Goal: Task Accomplishment & Management: Complete application form

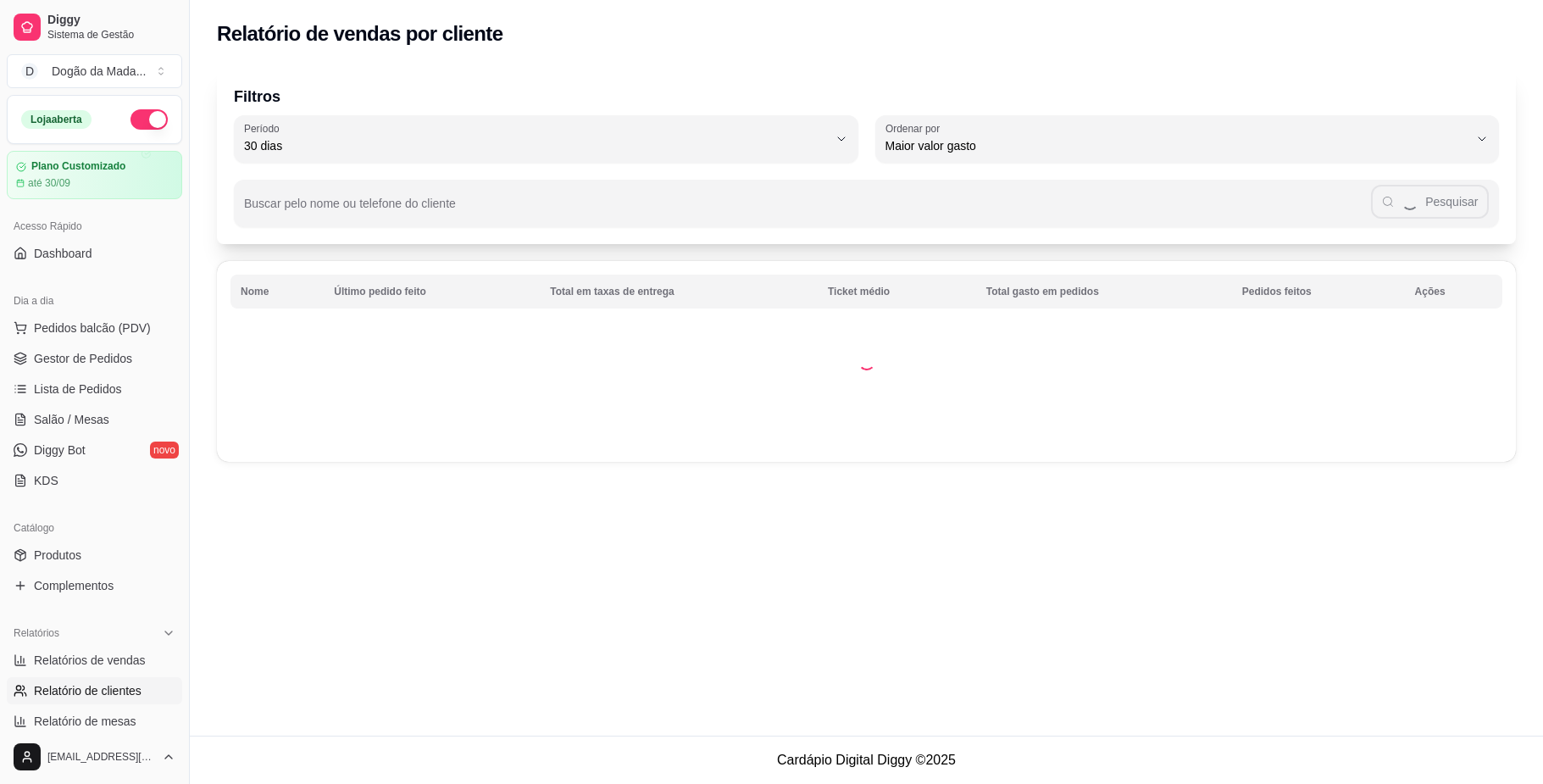
select select "30"
select select "HIGHEST_TOTAL_SPENT_WITH_ORDERS"
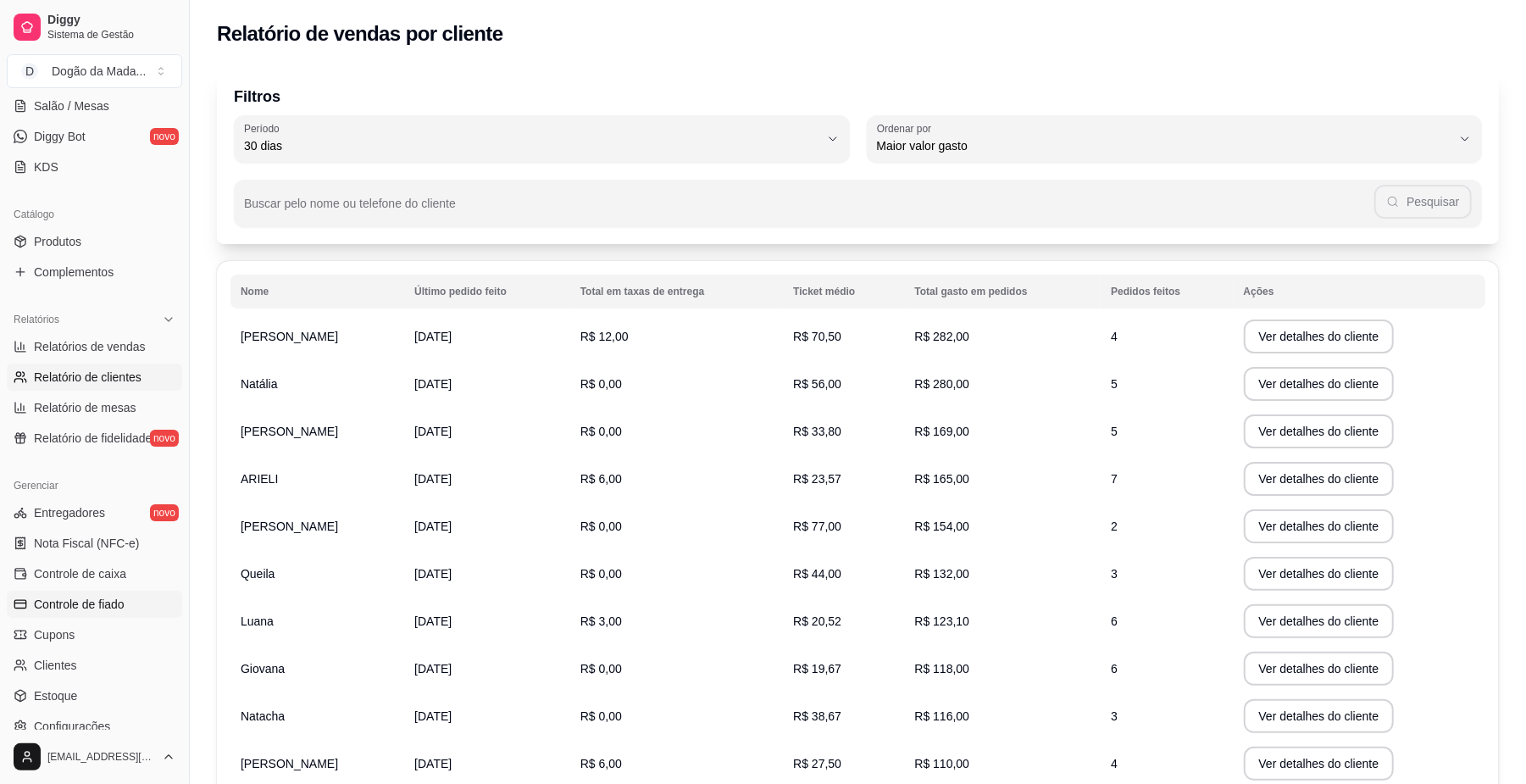
scroll to position [339, 0]
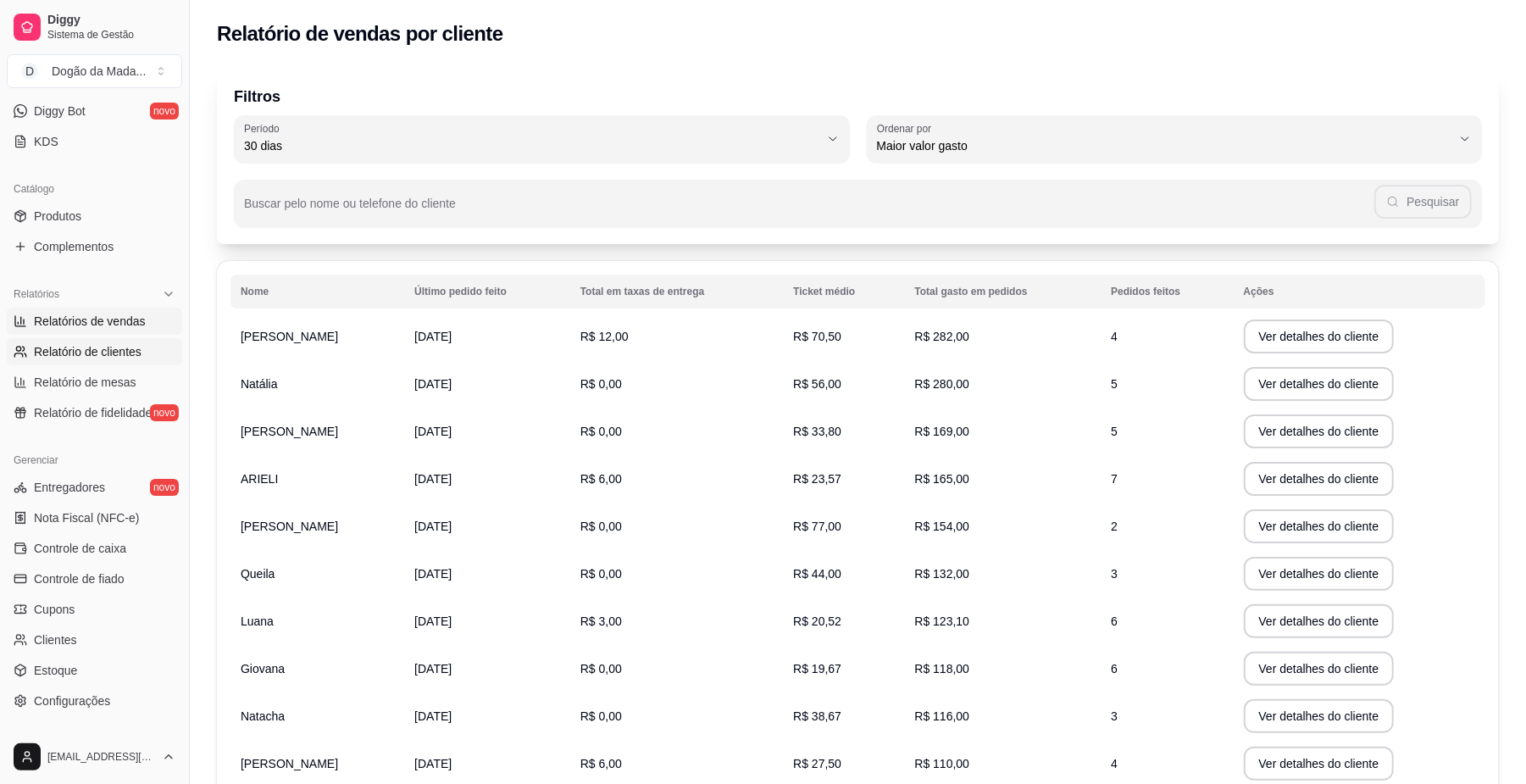
click at [80, 322] on span "Relatórios de vendas" at bounding box center [90, 320] width 112 height 17
select select "ALL"
select select "0"
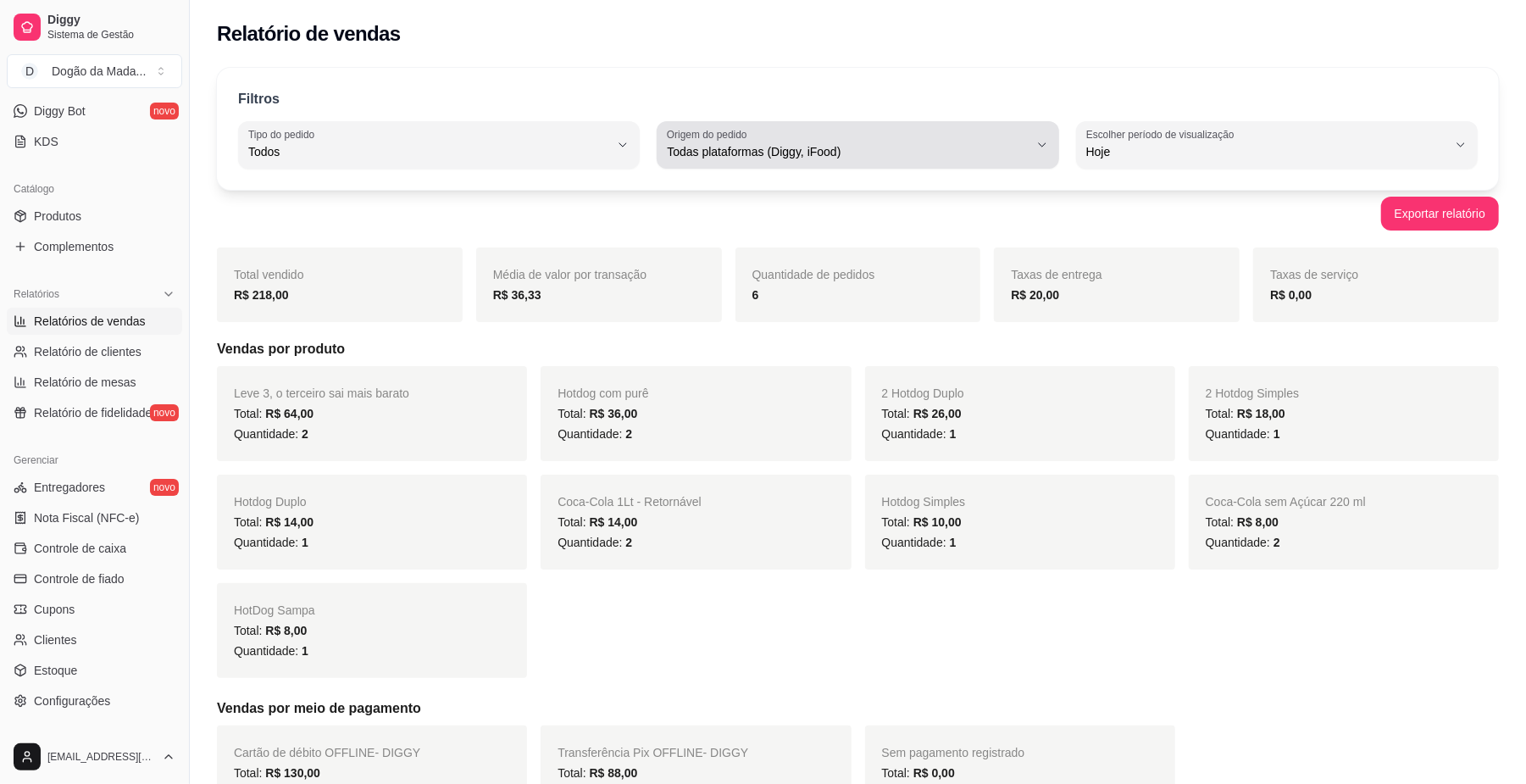
click at [709, 161] on div "Todas plataformas (Diggy, iFood)" at bounding box center [847, 144] width 360 height 34
click at [710, 219] on span "Diggy" at bounding box center [850, 220] width 343 height 16
type input "DIGGY"
select select "DIGGY"
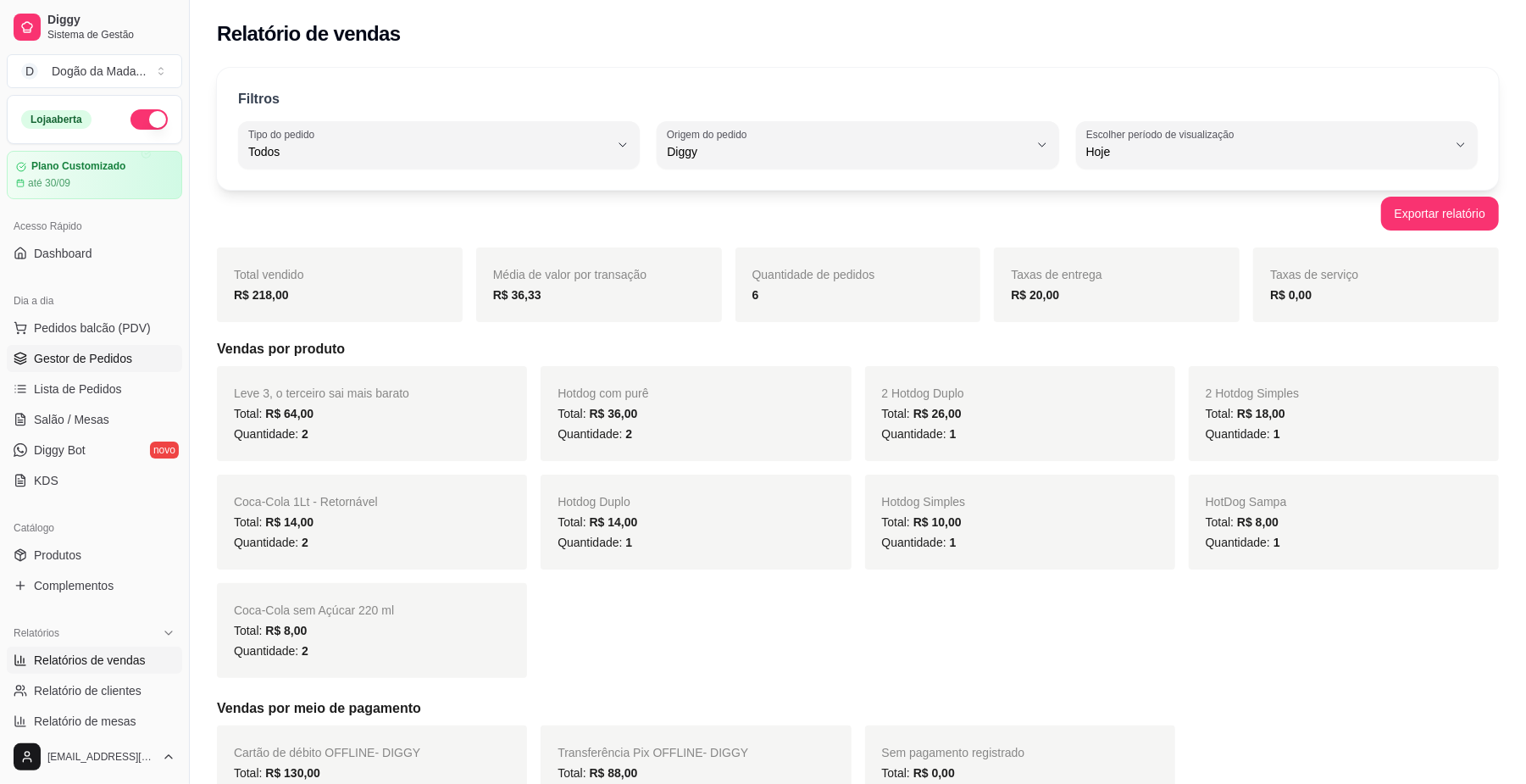
click at [80, 360] on span "Gestor de Pedidos" at bounding box center [83, 358] width 98 height 17
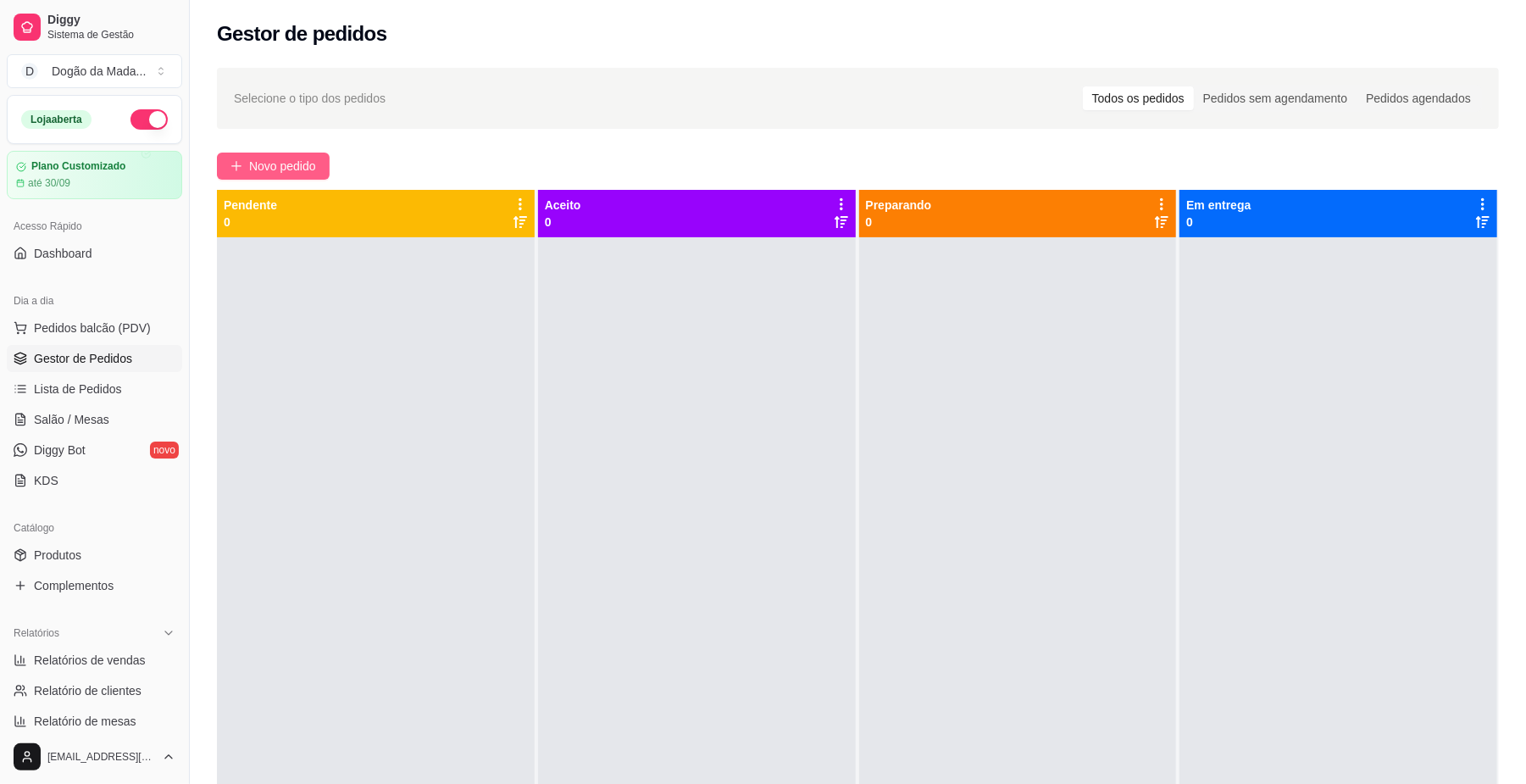
click at [283, 171] on span "Novo pedido" at bounding box center [283, 165] width 66 height 18
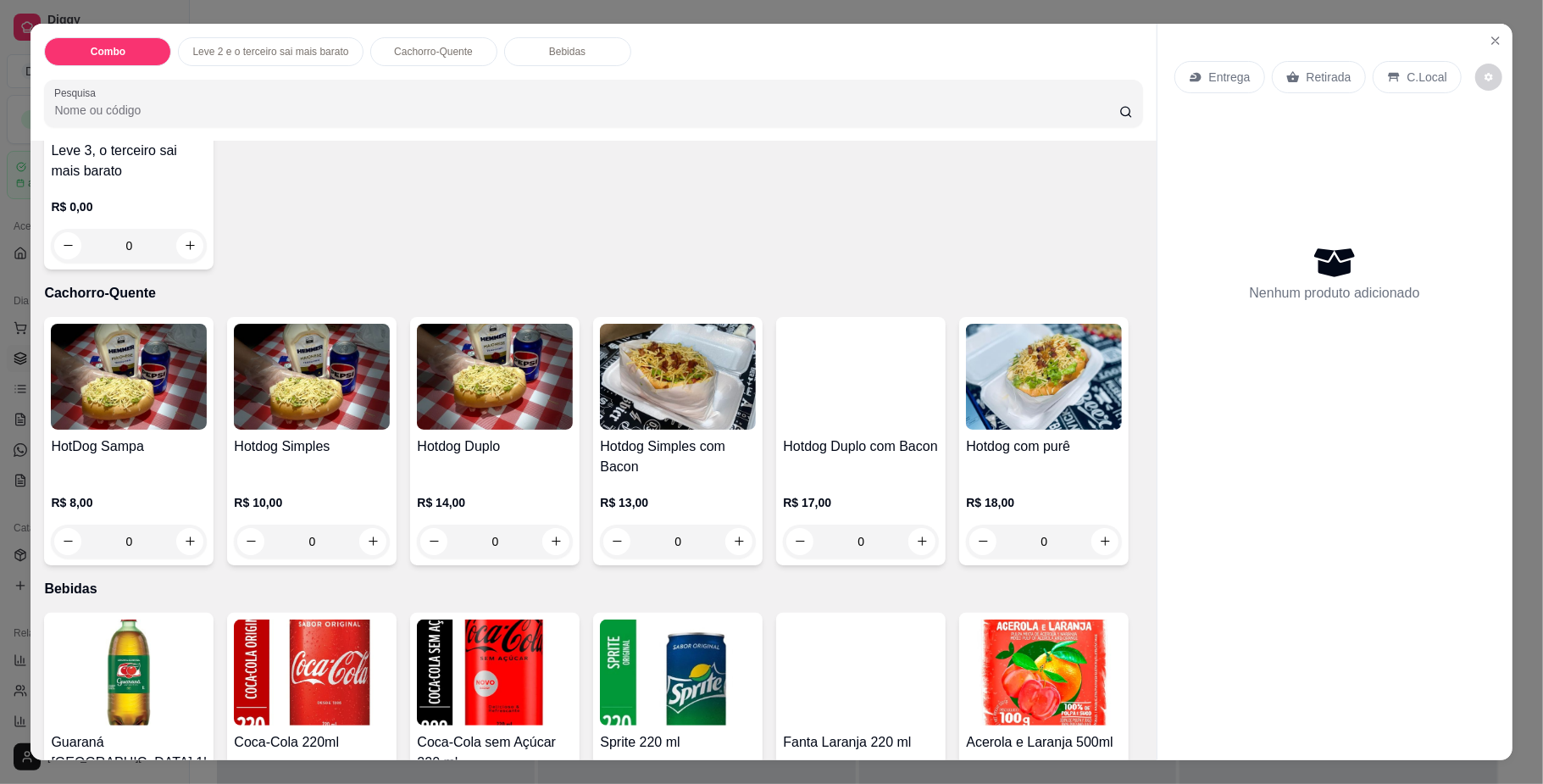
scroll to position [678, 0]
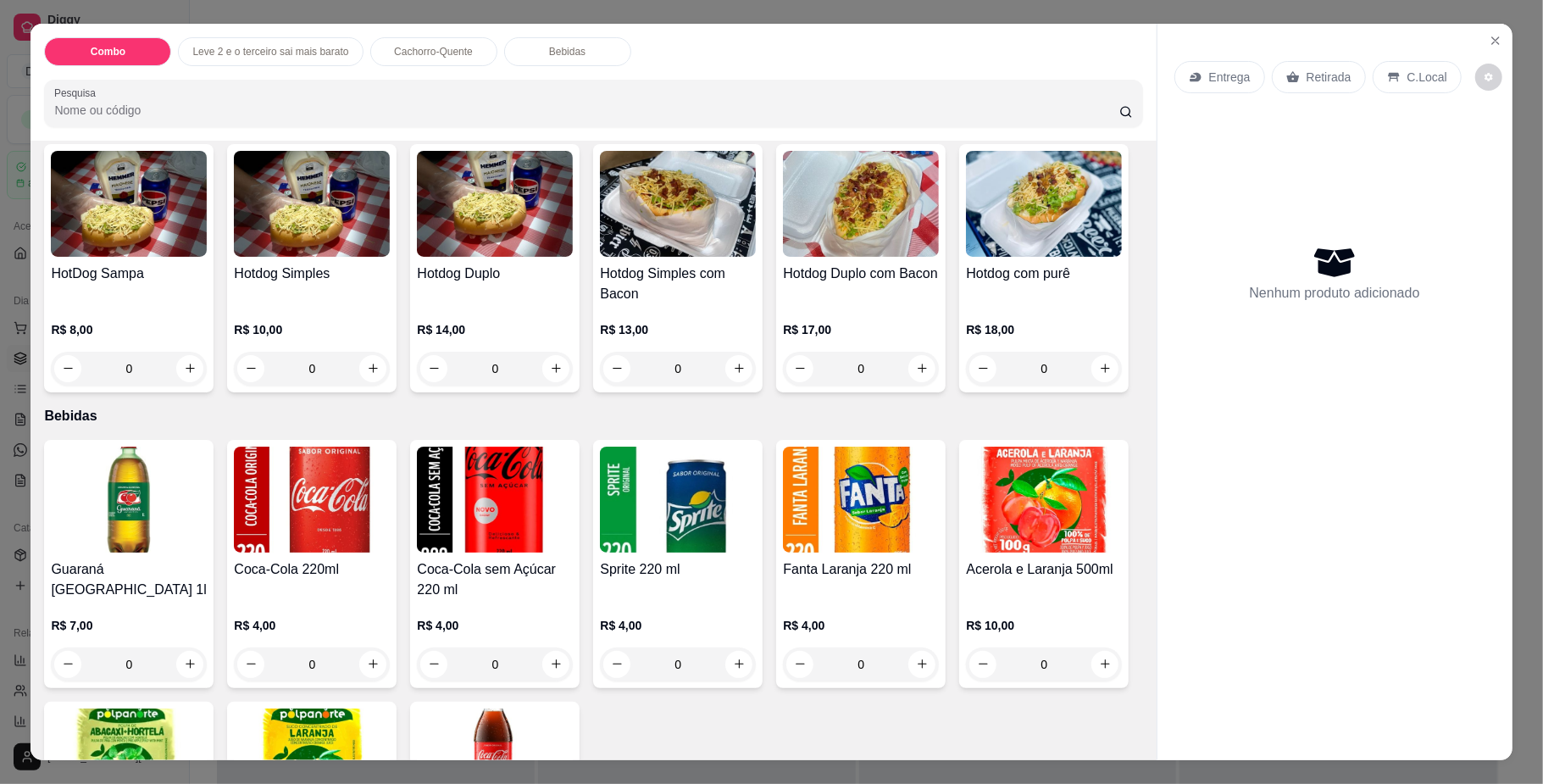
click at [966, 386] on div "0" at bounding box center [1044, 368] width 156 height 34
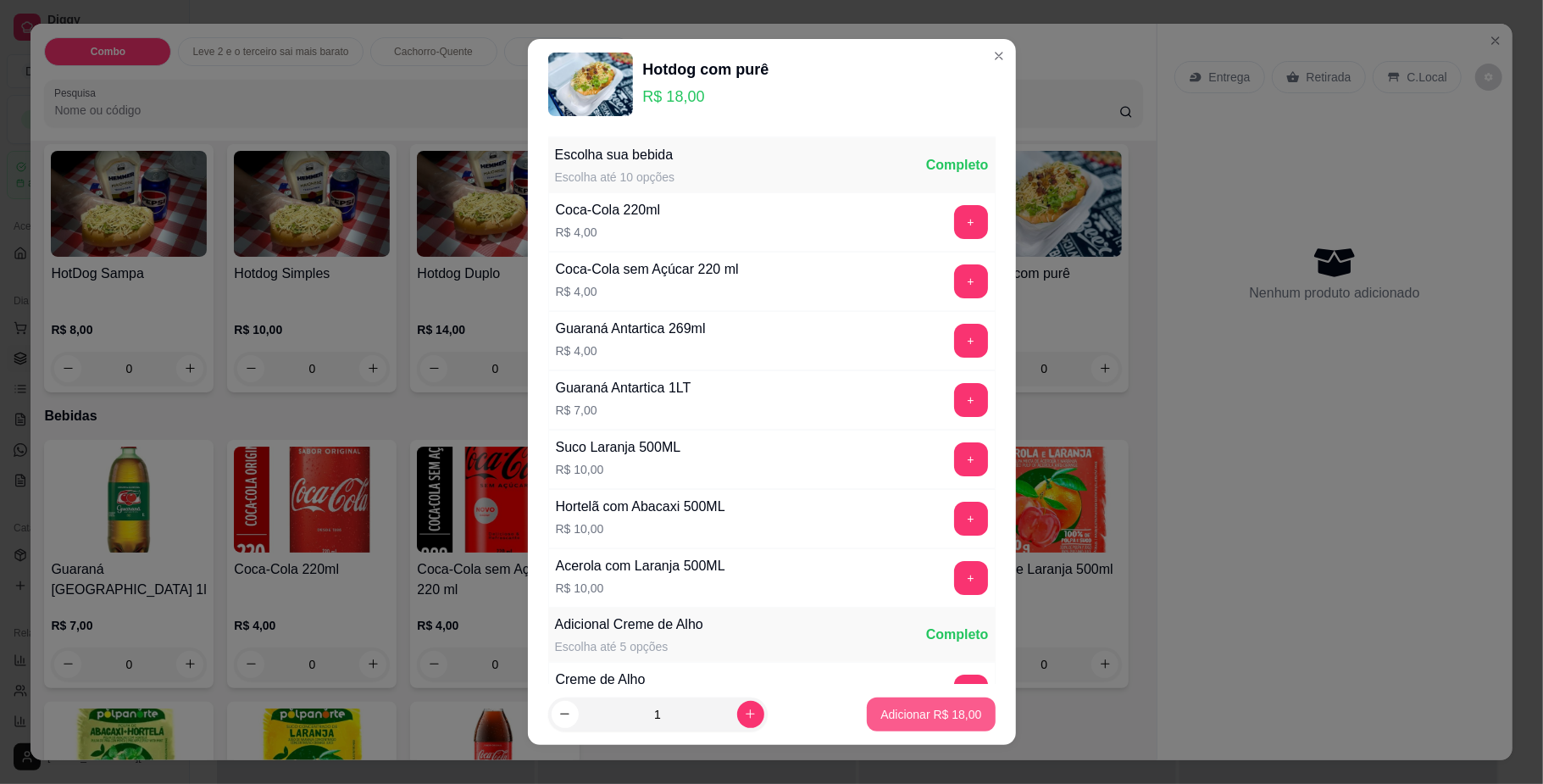
click at [880, 712] on p "Adicionar R$ 18,00" at bounding box center [930, 713] width 101 height 17
type input "1"
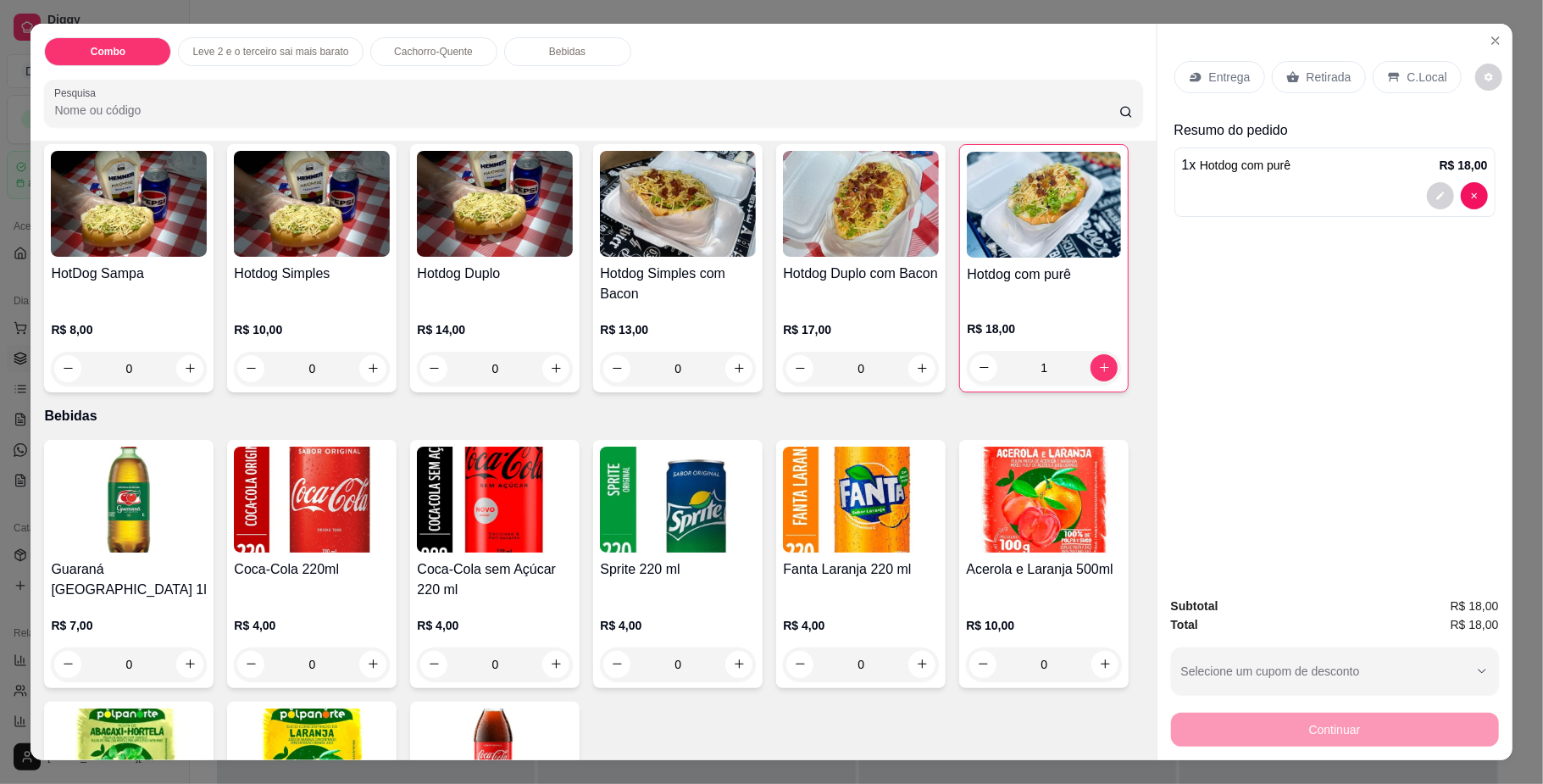
click at [1215, 72] on p "Entrega" at bounding box center [1230, 76] width 41 height 17
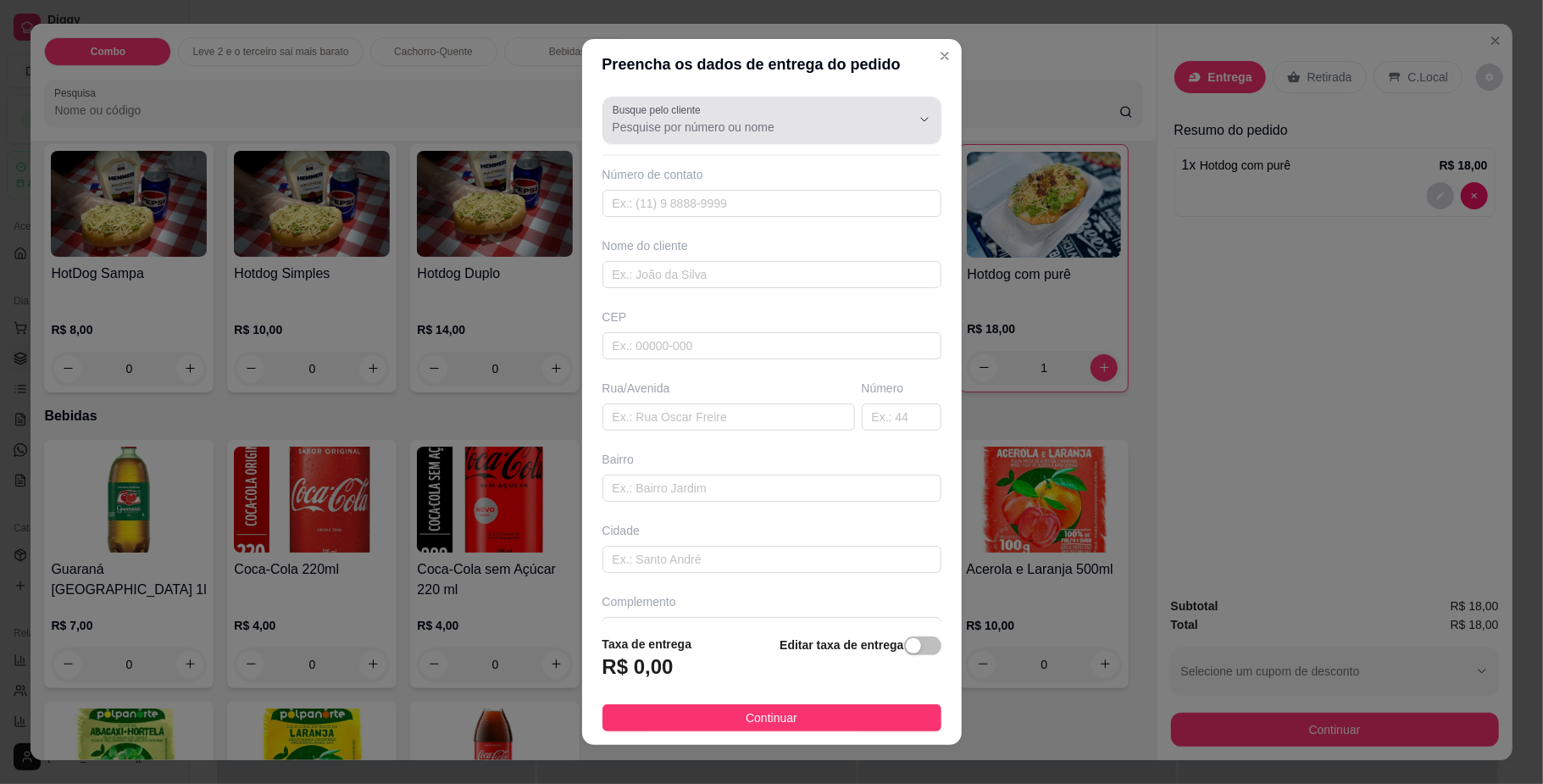
click at [652, 127] on input "Busque pelo cliente" at bounding box center [748, 127] width 271 height 17
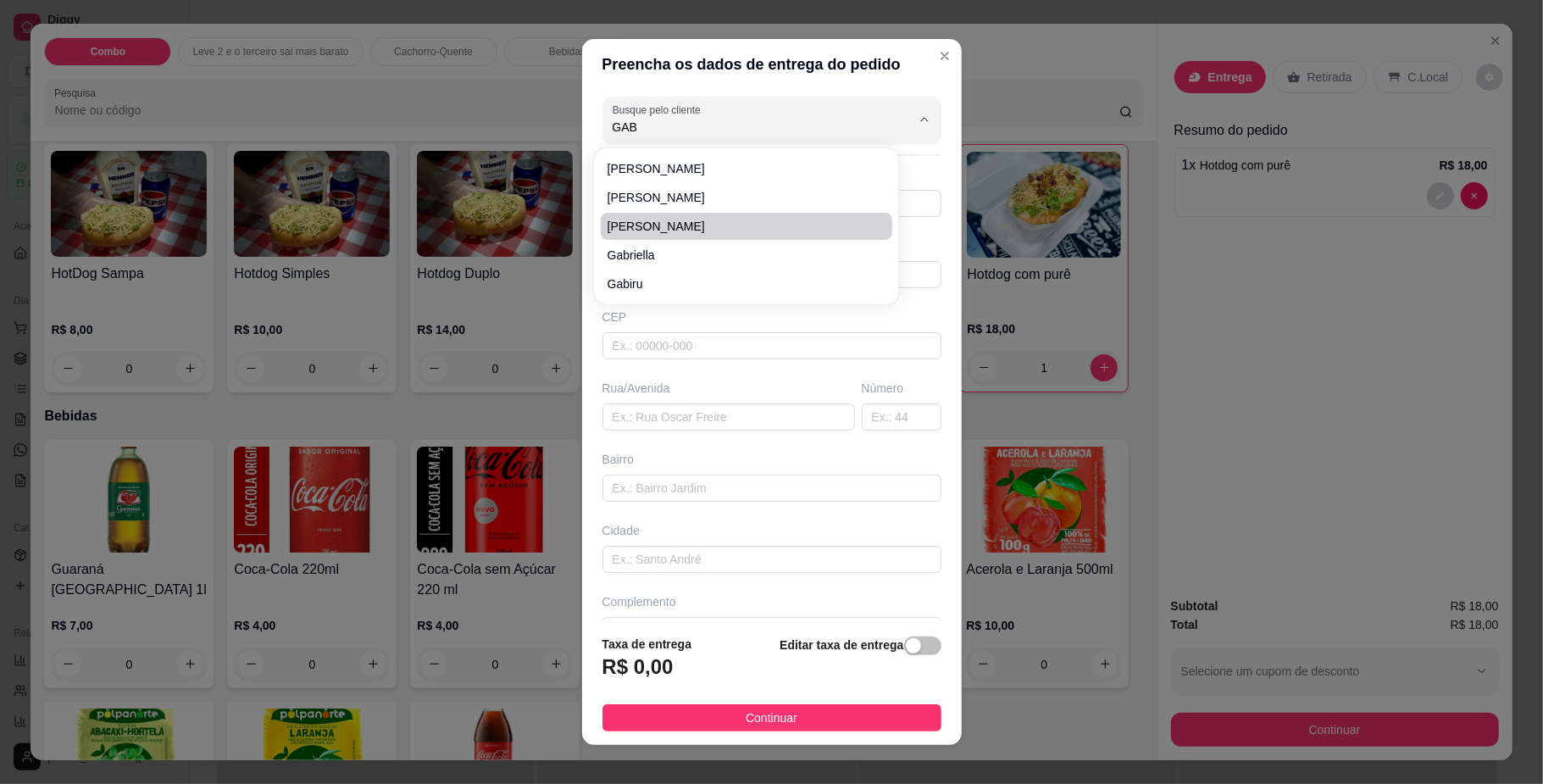
click at [649, 228] on span "[PERSON_NAME]" at bounding box center [738, 226] width 261 height 17
type input "[PERSON_NAME]"
type input "67991069035"
type input "[PERSON_NAME]"
type input "79074050"
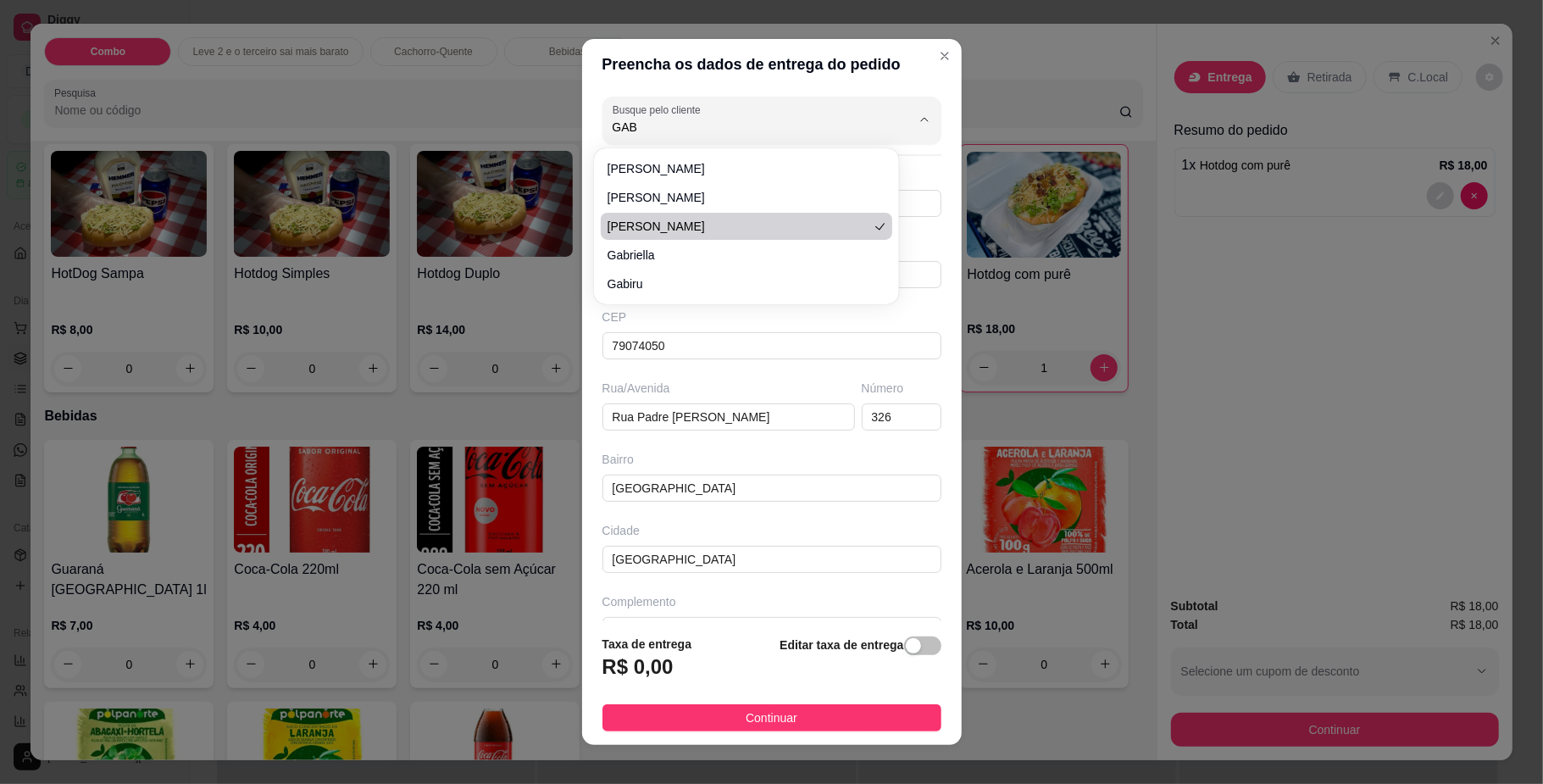
type input "Rua Padre [PERSON_NAME]"
type input "326"
type input "[GEOGRAPHIC_DATA]"
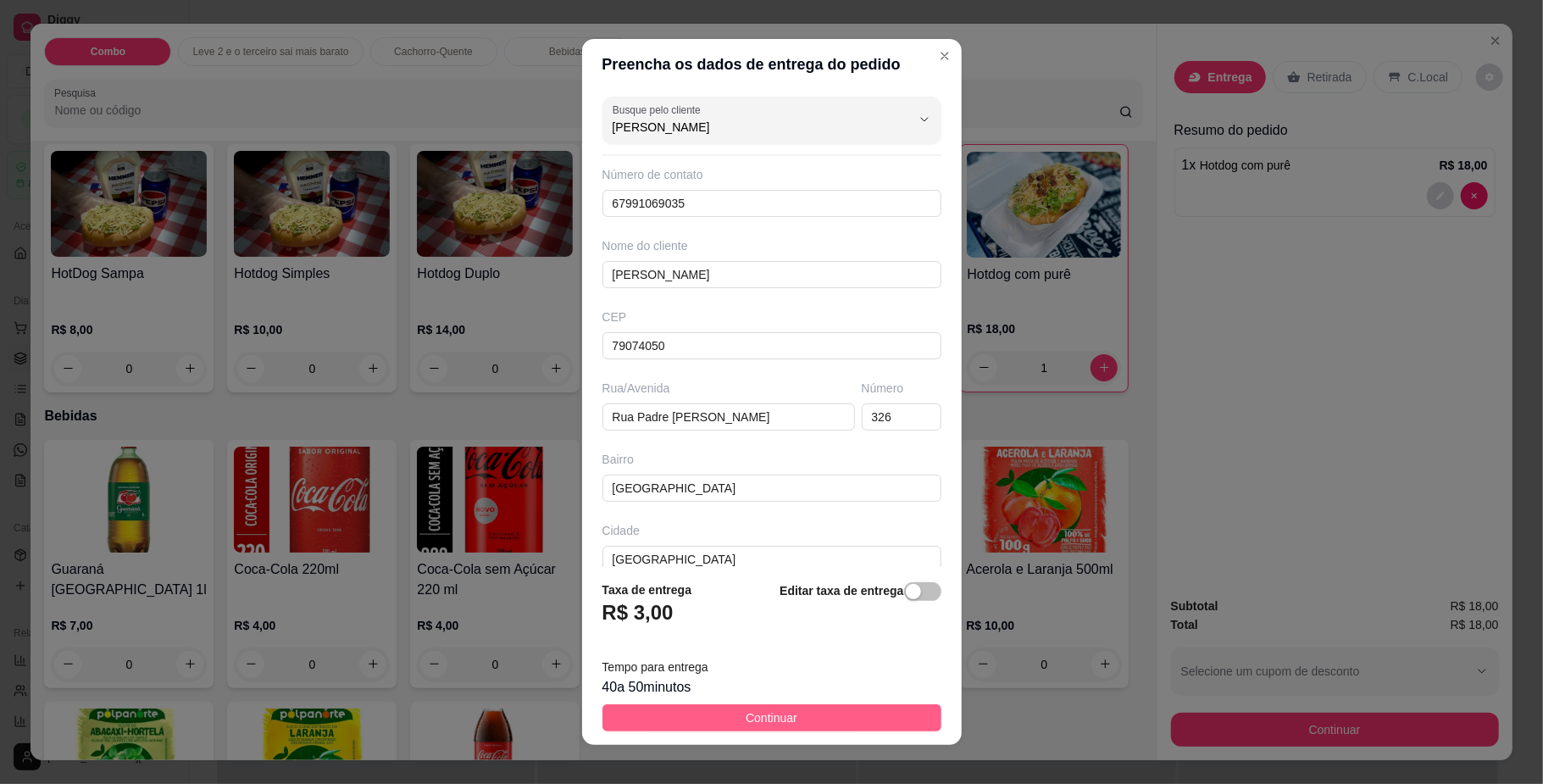
type input "[PERSON_NAME]"
click at [719, 719] on button "Continuar" at bounding box center [771, 718] width 339 height 27
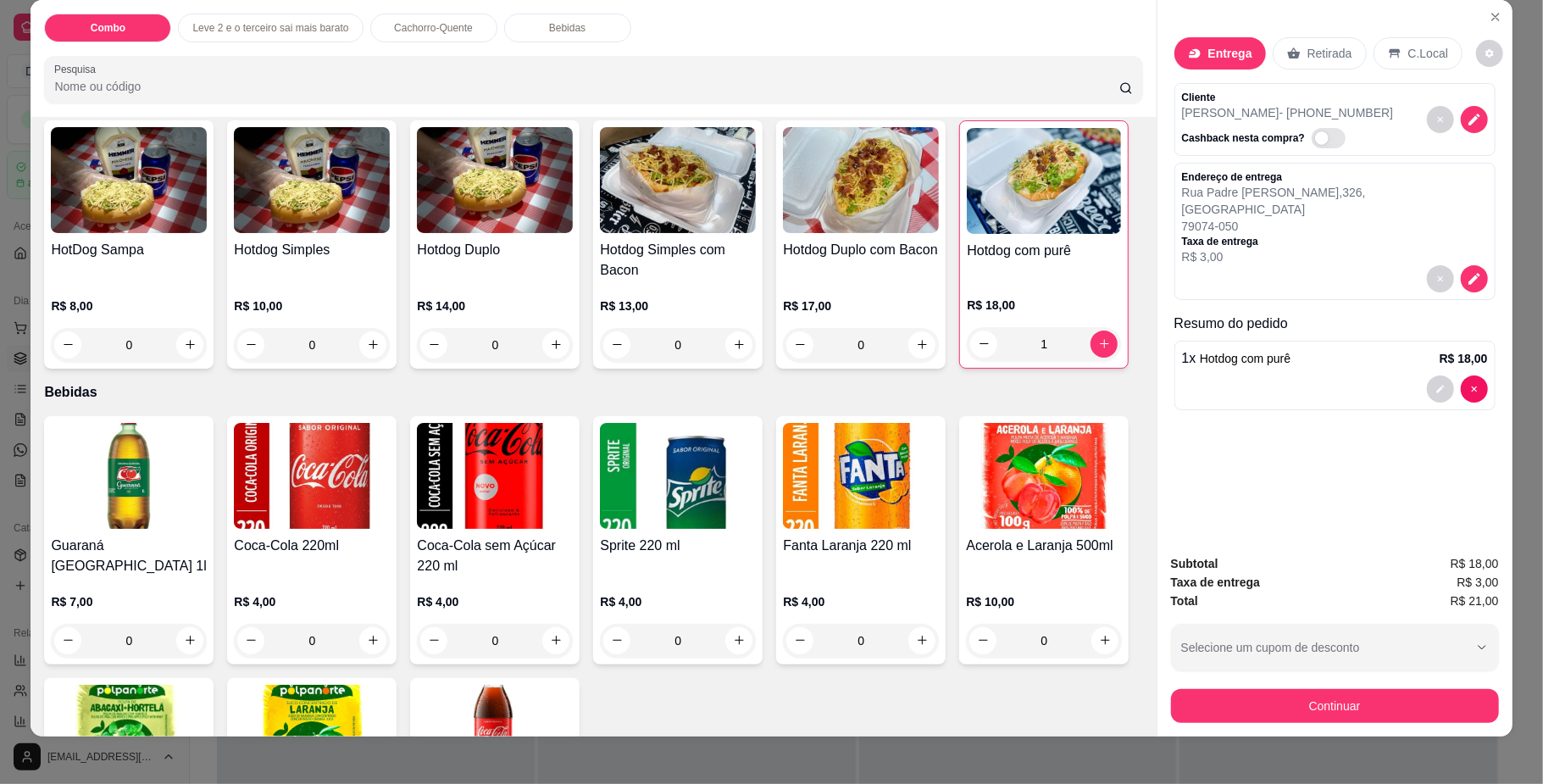
scroll to position [31, 0]
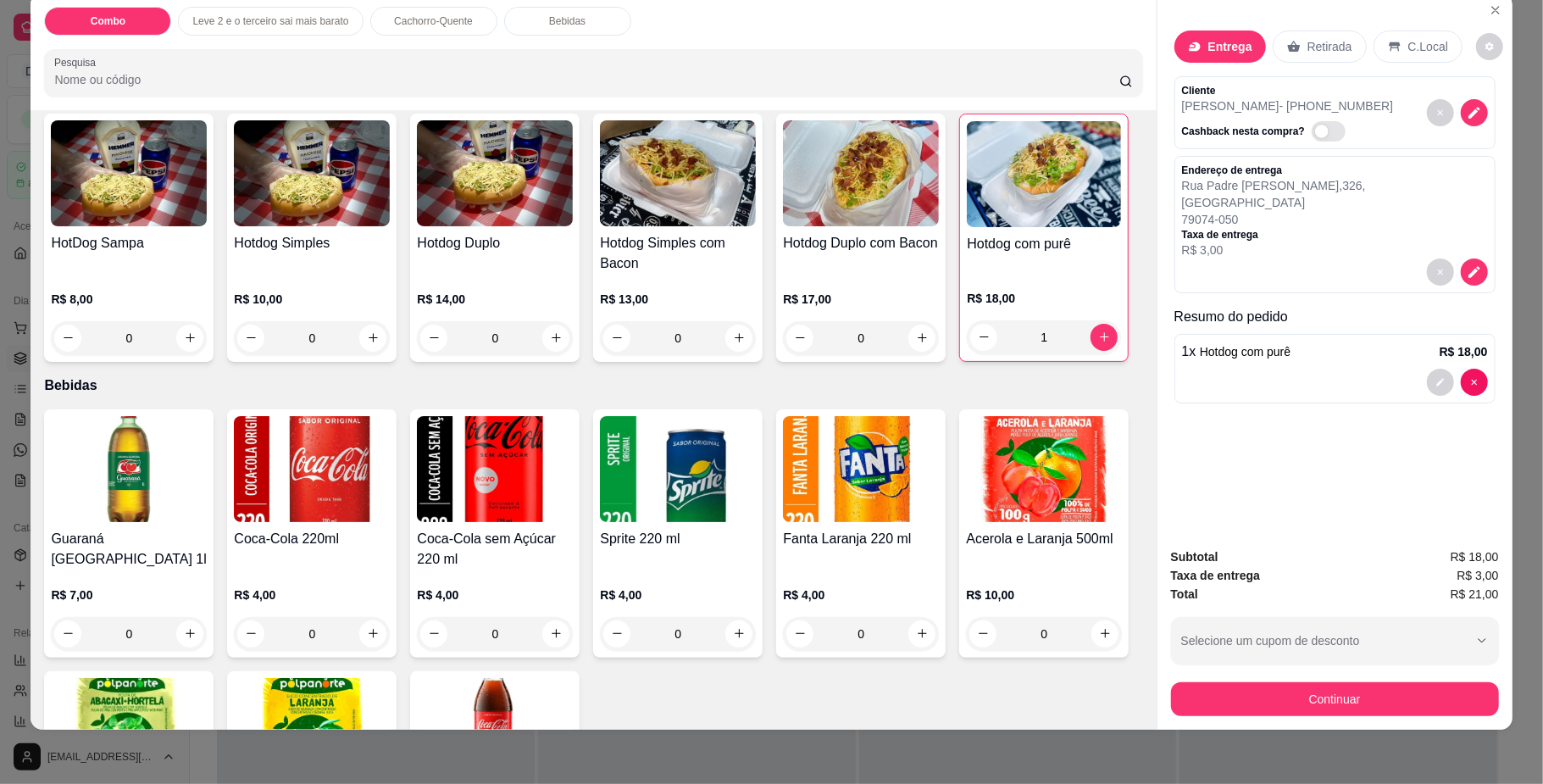
click at [1333, 669] on div "Subtotal R$ 18,00 Taxa de entrega R$ 3,00 Total R$ 21,00 Selecione um cupom de …" at bounding box center [1335, 631] width 328 height 169
click at [1334, 700] on button "Continuar" at bounding box center [1335, 698] width 328 height 34
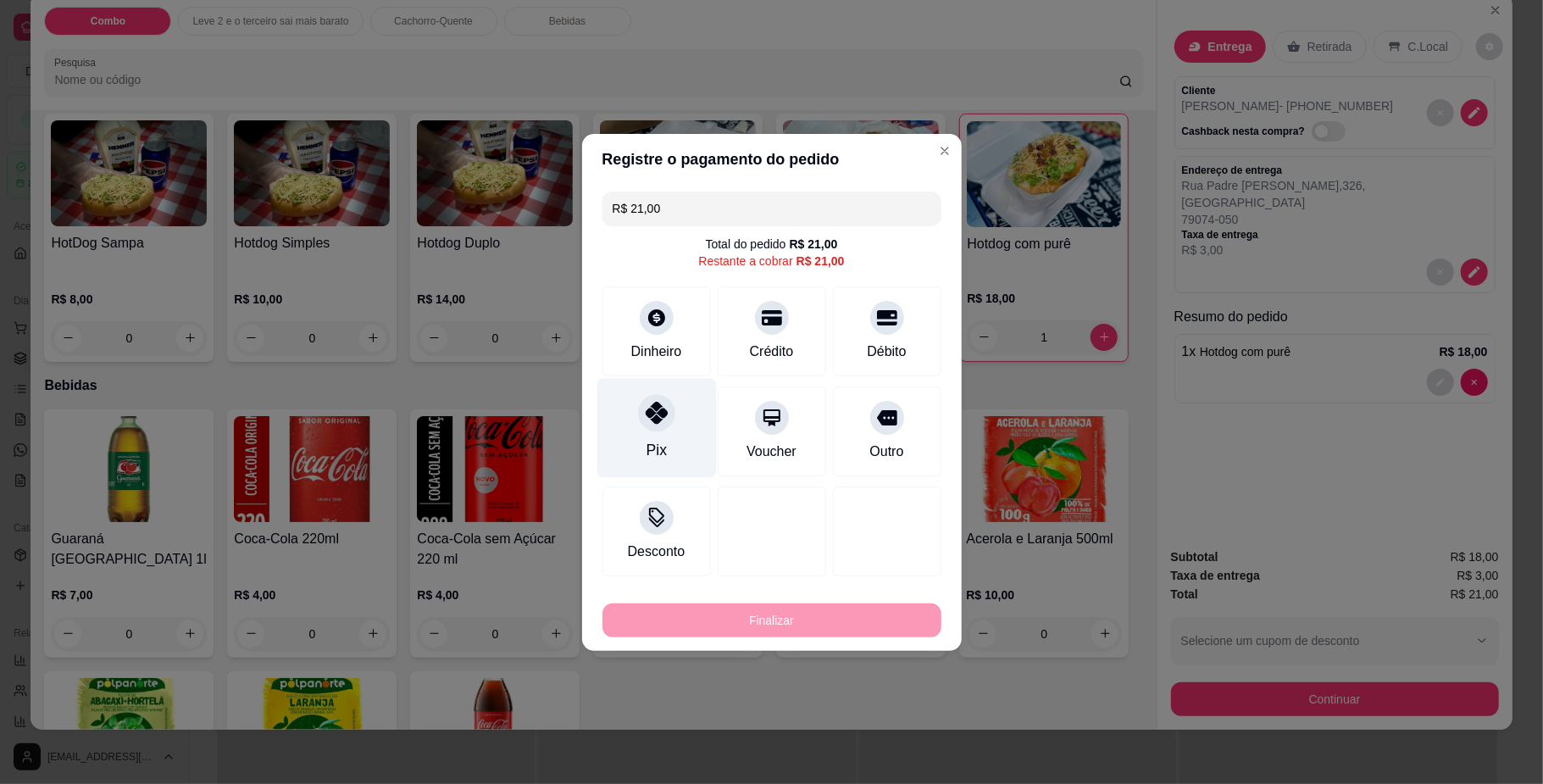
click at [651, 436] on div "Pix" at bounding box center [656, 427] width 120 height 99
type input "R$ 0,00"
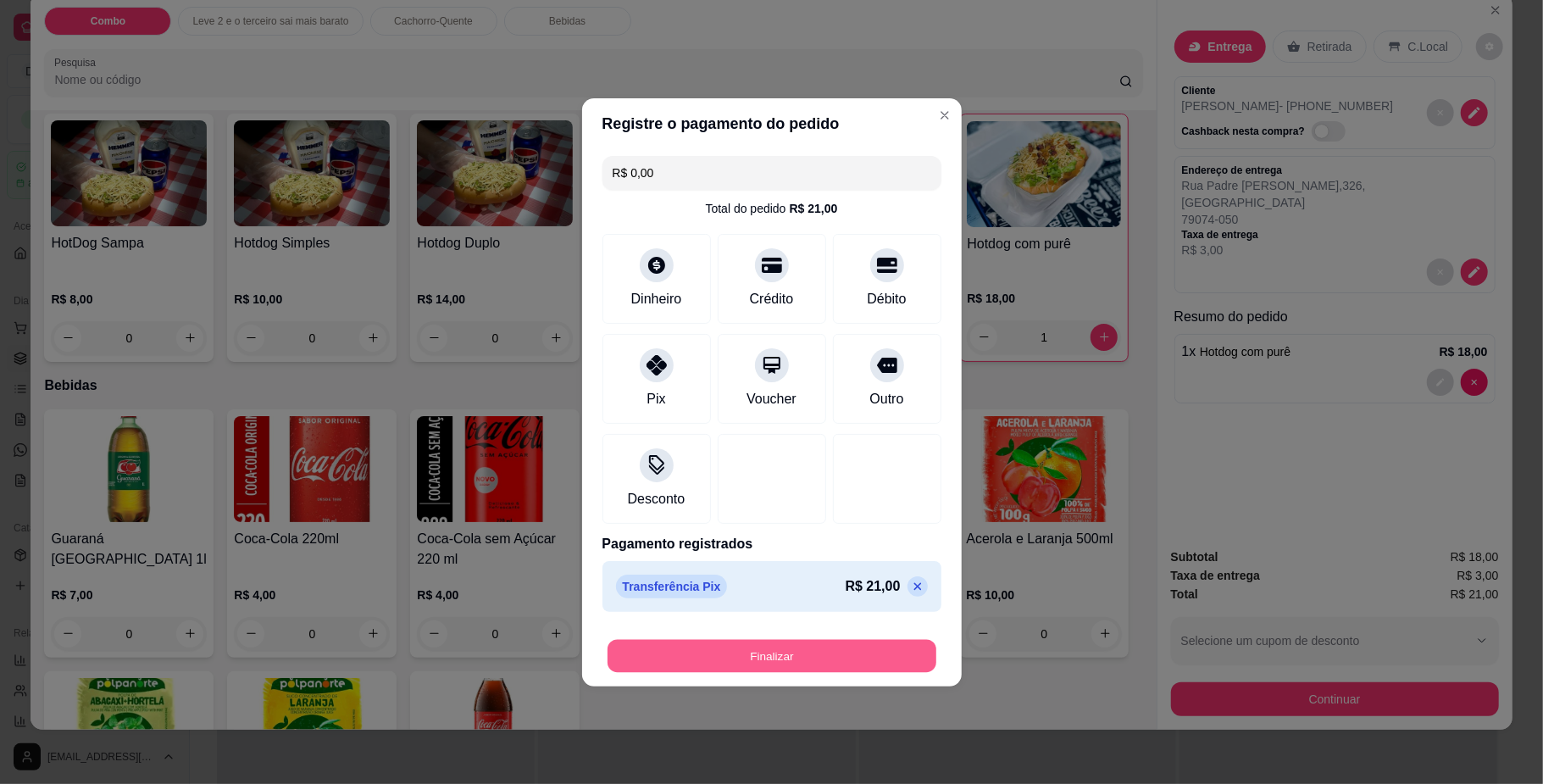
click at [852, 645] on button "Finalizar" at bounding box center [772, 655] width 329 height 33
type input "0"
type input "-R$ 21,00"
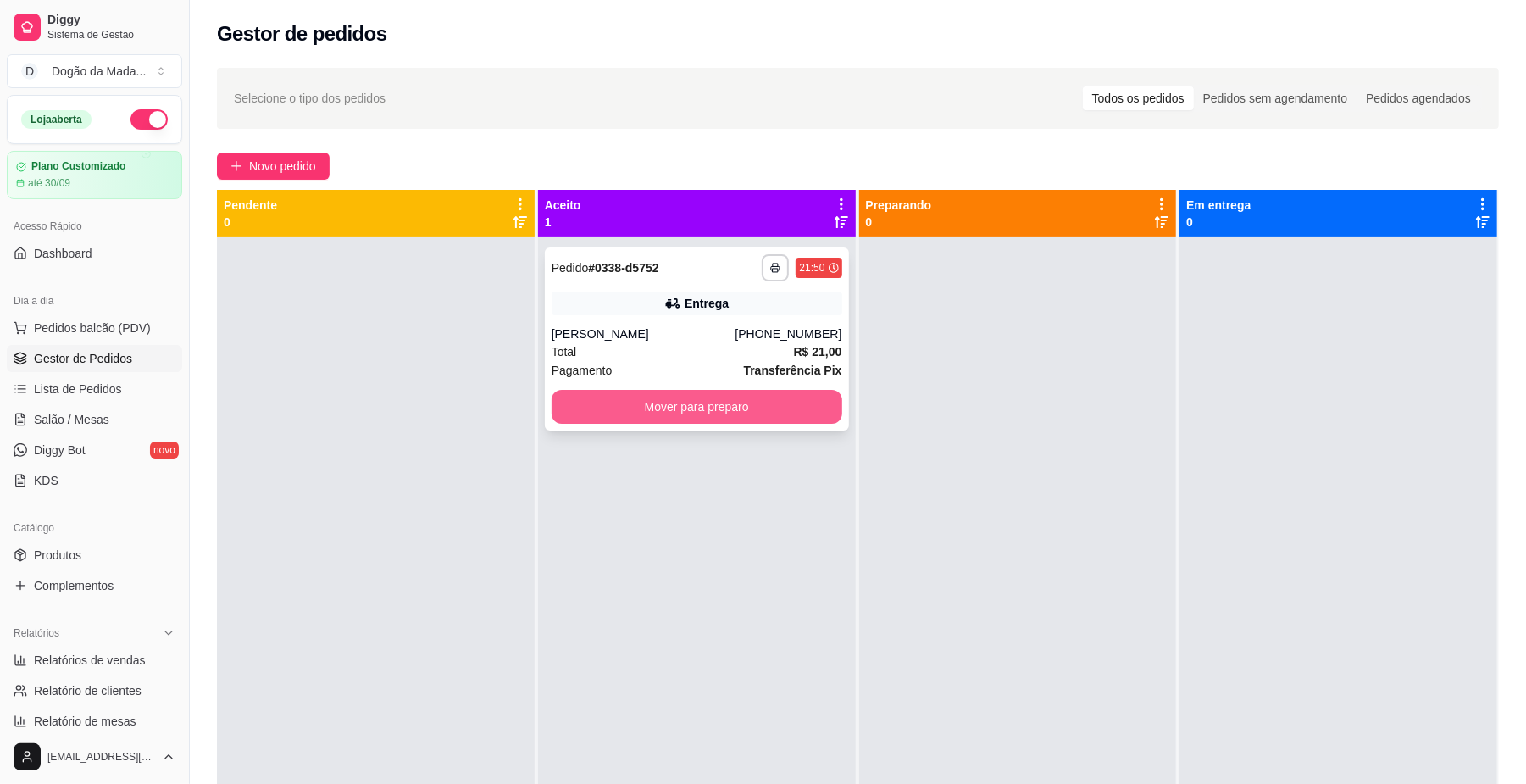
click at [732, 412] on button "Mover para preparo" at bounding box center [696, 406] width 290 height 34
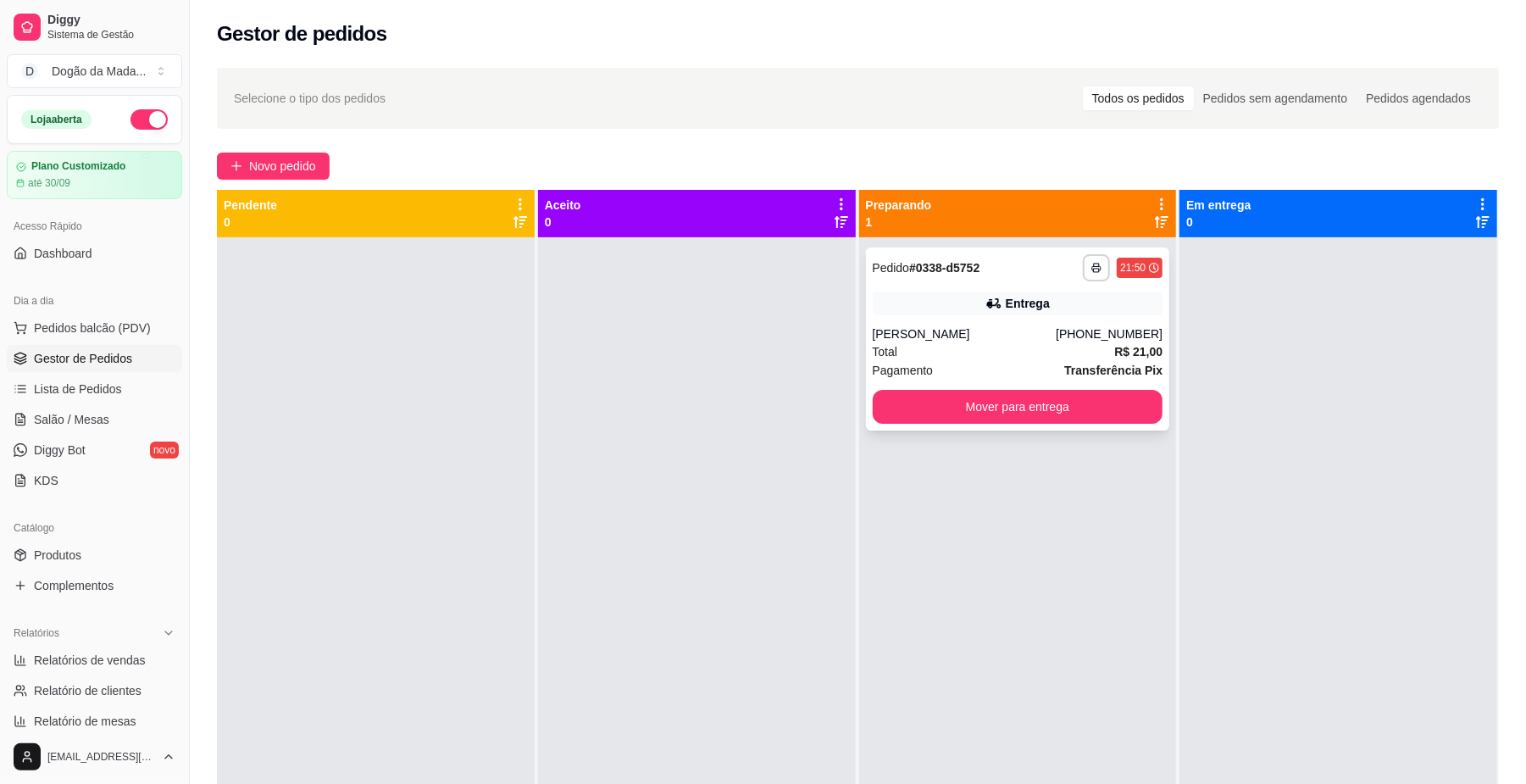
click at [986, 332] on div "[PERSON_NAME]" at bounding box center [964, 333] width 184 height 17
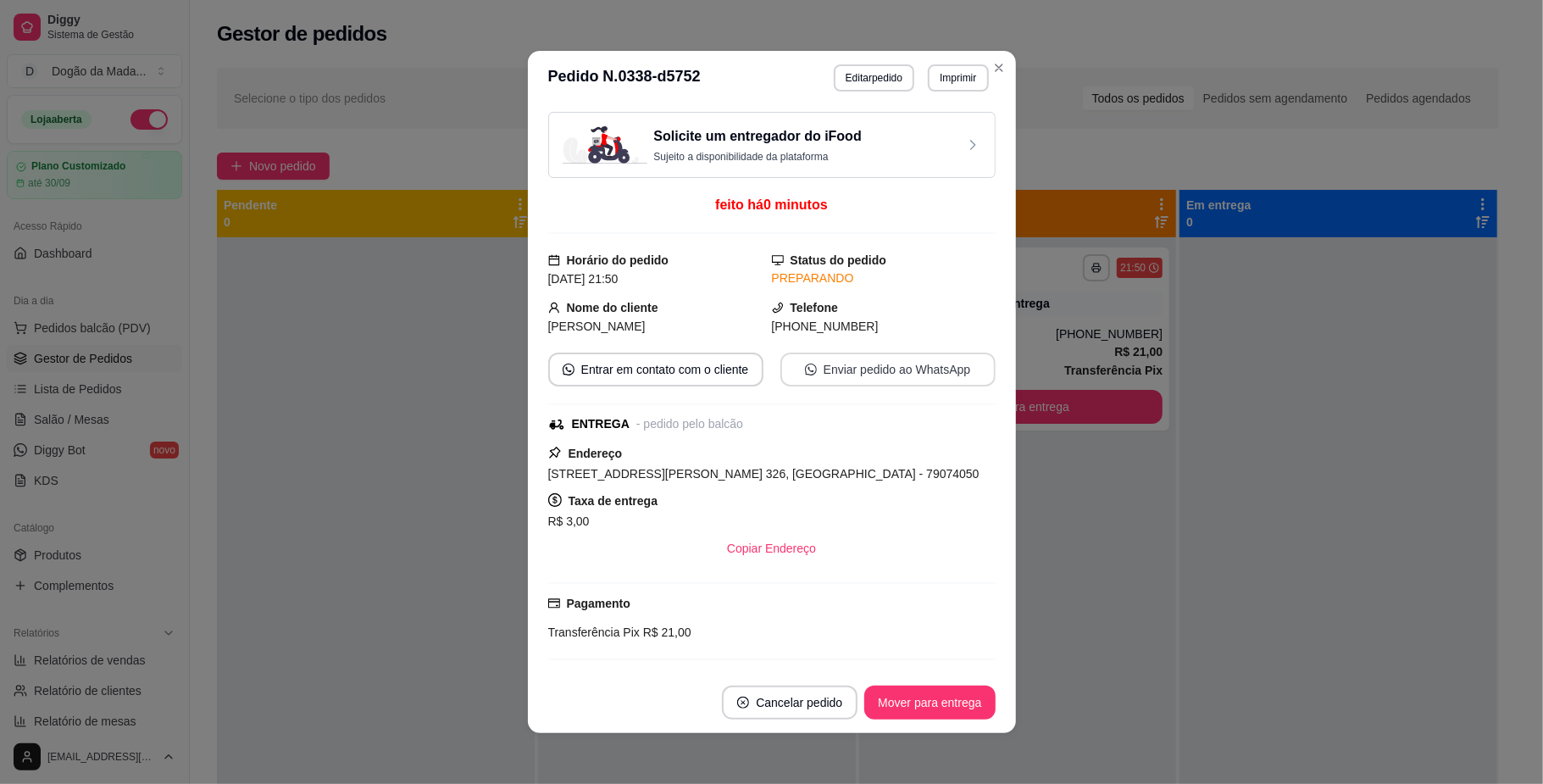
click at [814, 374] on button "Enviar pedido ao WhatsApp" at bounding box center [888, 369] width 215 height 34
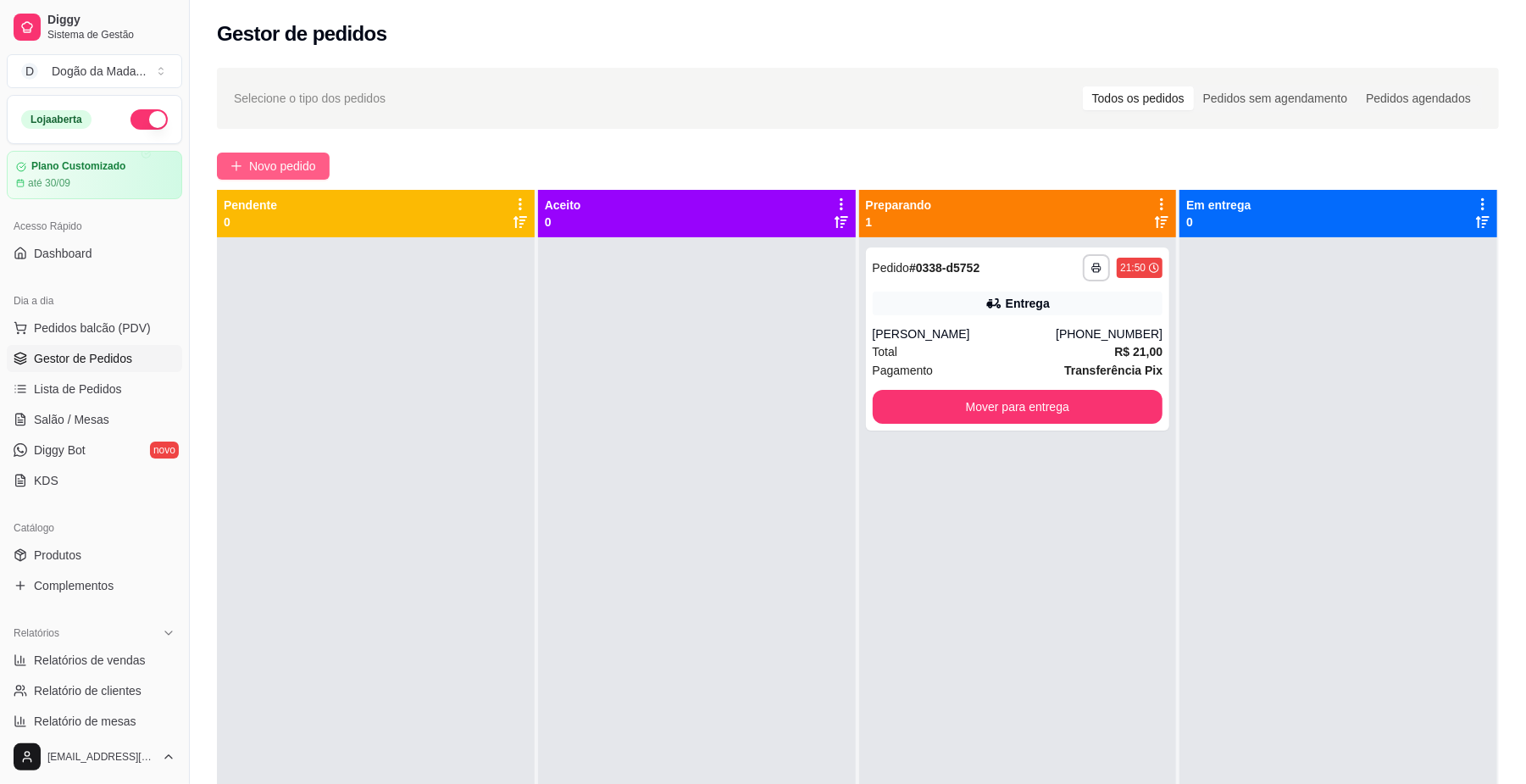
click at [316, 160] on span "Novo pedido" at bounding box center [283, 165] width 66 height 18
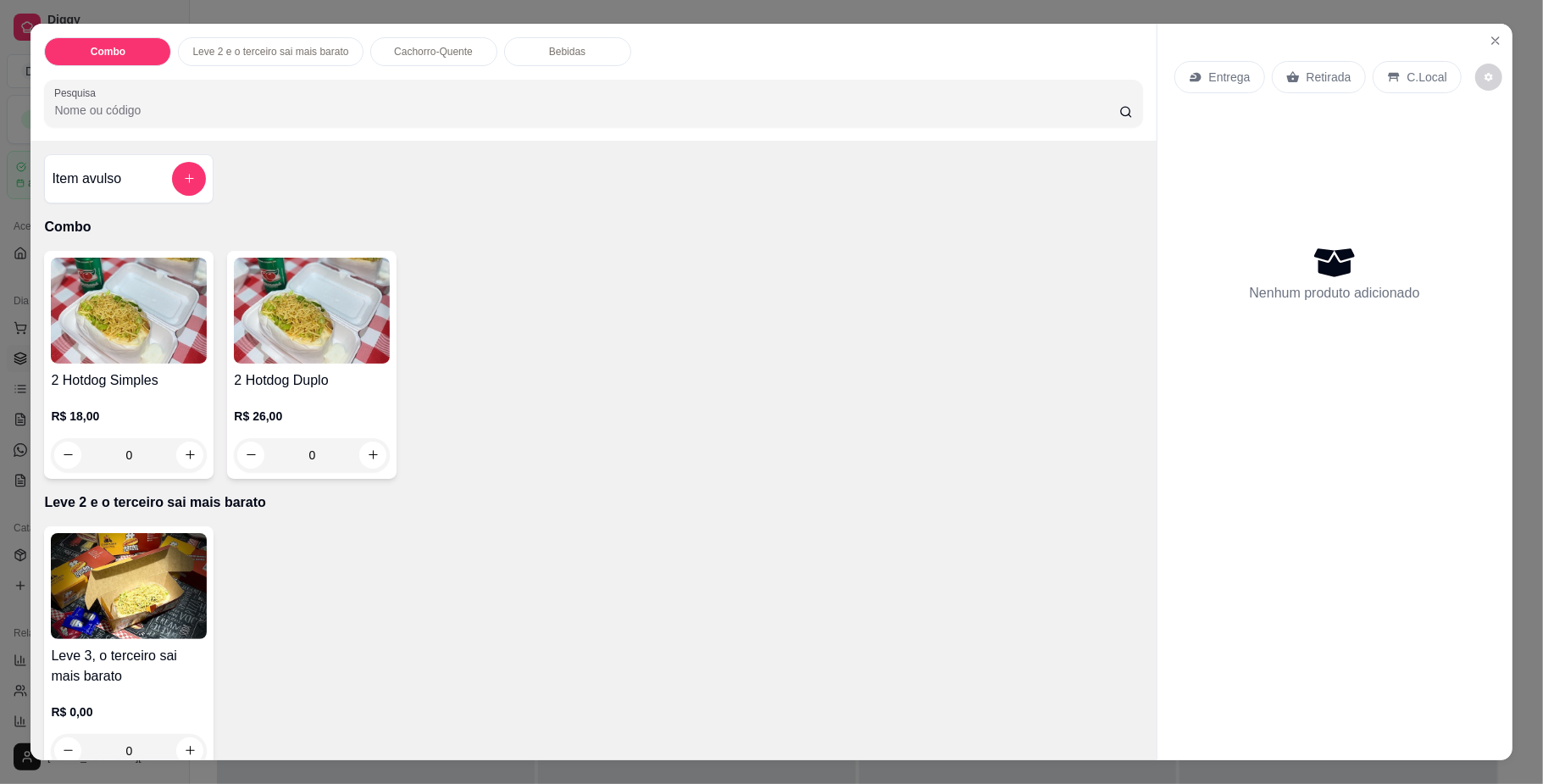
click at [179, 458] on div "0" at bounding box center [129, 455] width 156 height 34
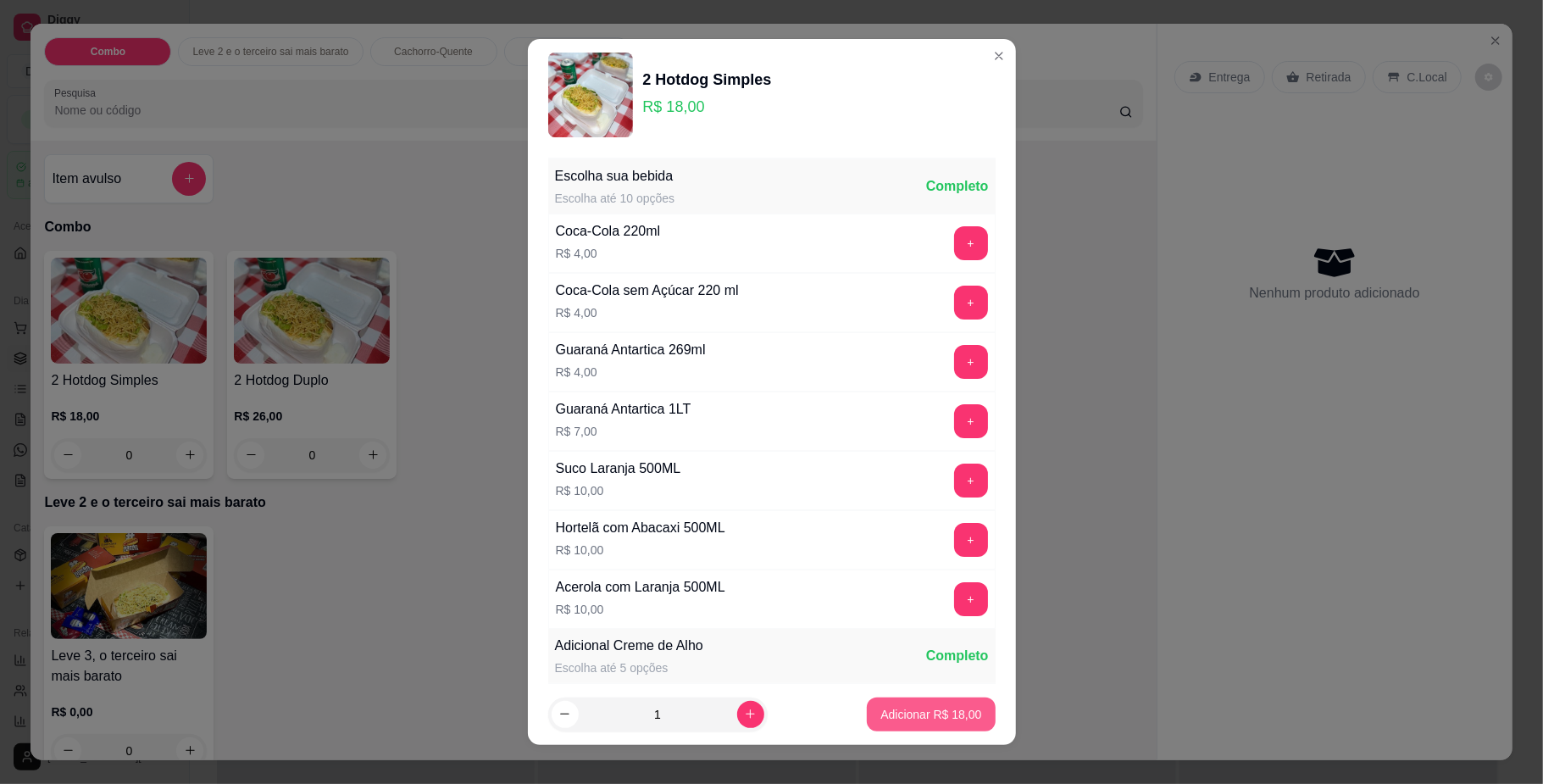
click at [881, 726] on button "Adicionar R$ 18,00" at bounding box center [930, 714] width 128 height 34
type input "1"
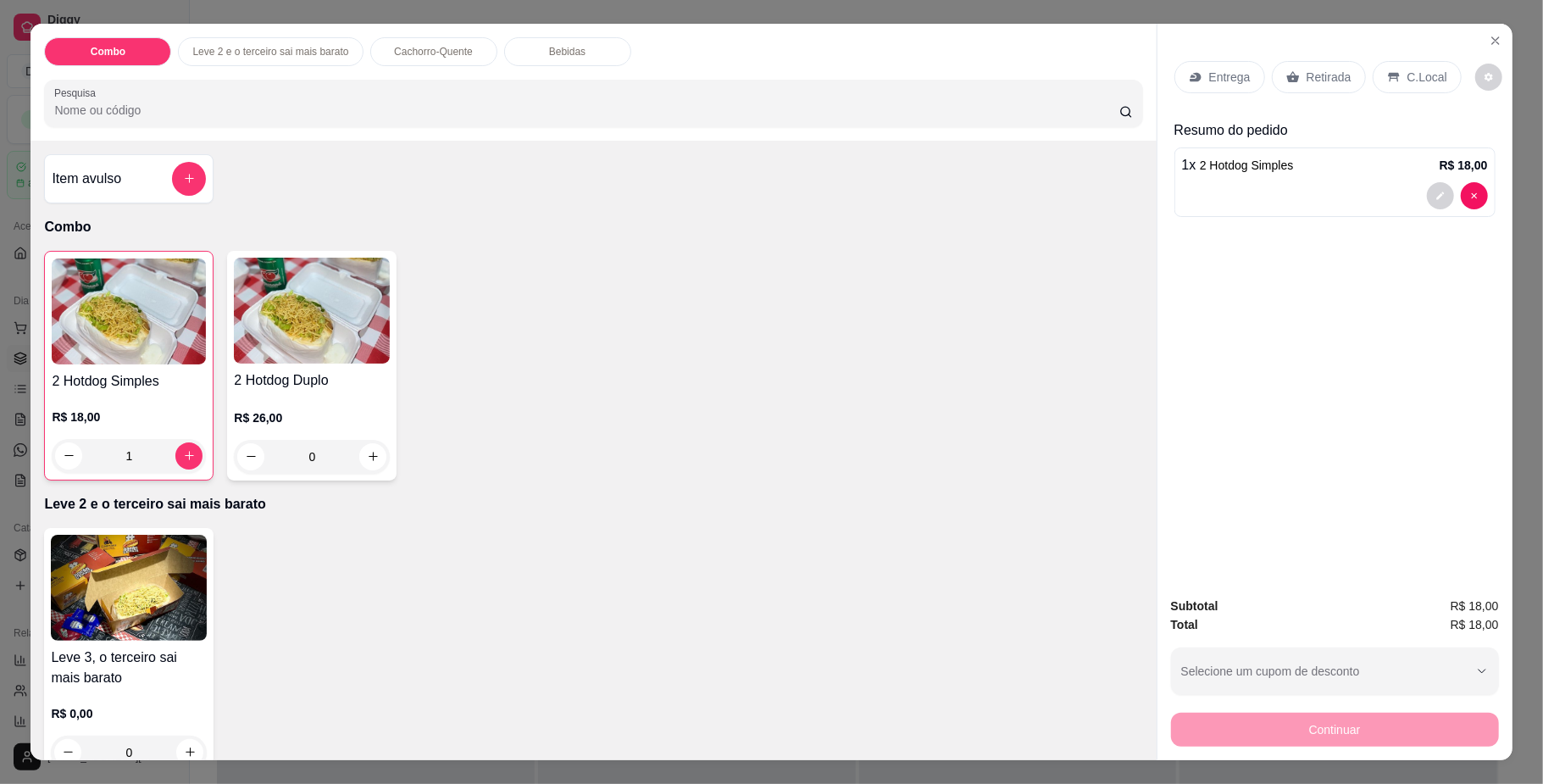
click at [1205, 88] on div "Entrega" at bounding box center [1220, 77] width 91 height 32
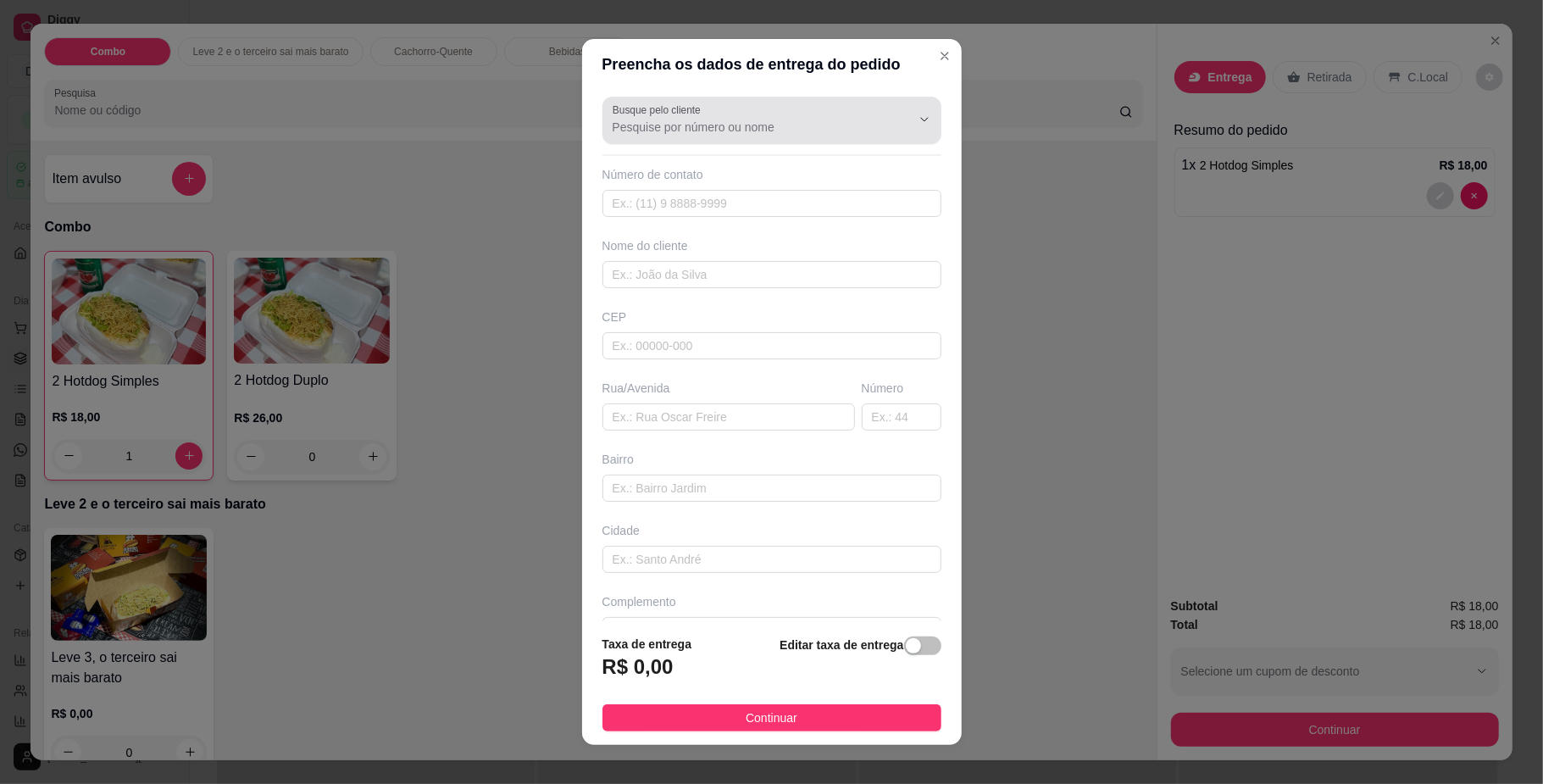
click at [625, 129] on input "Busque pelo cliente" at bounding box center [748, 127] width 271 height 17
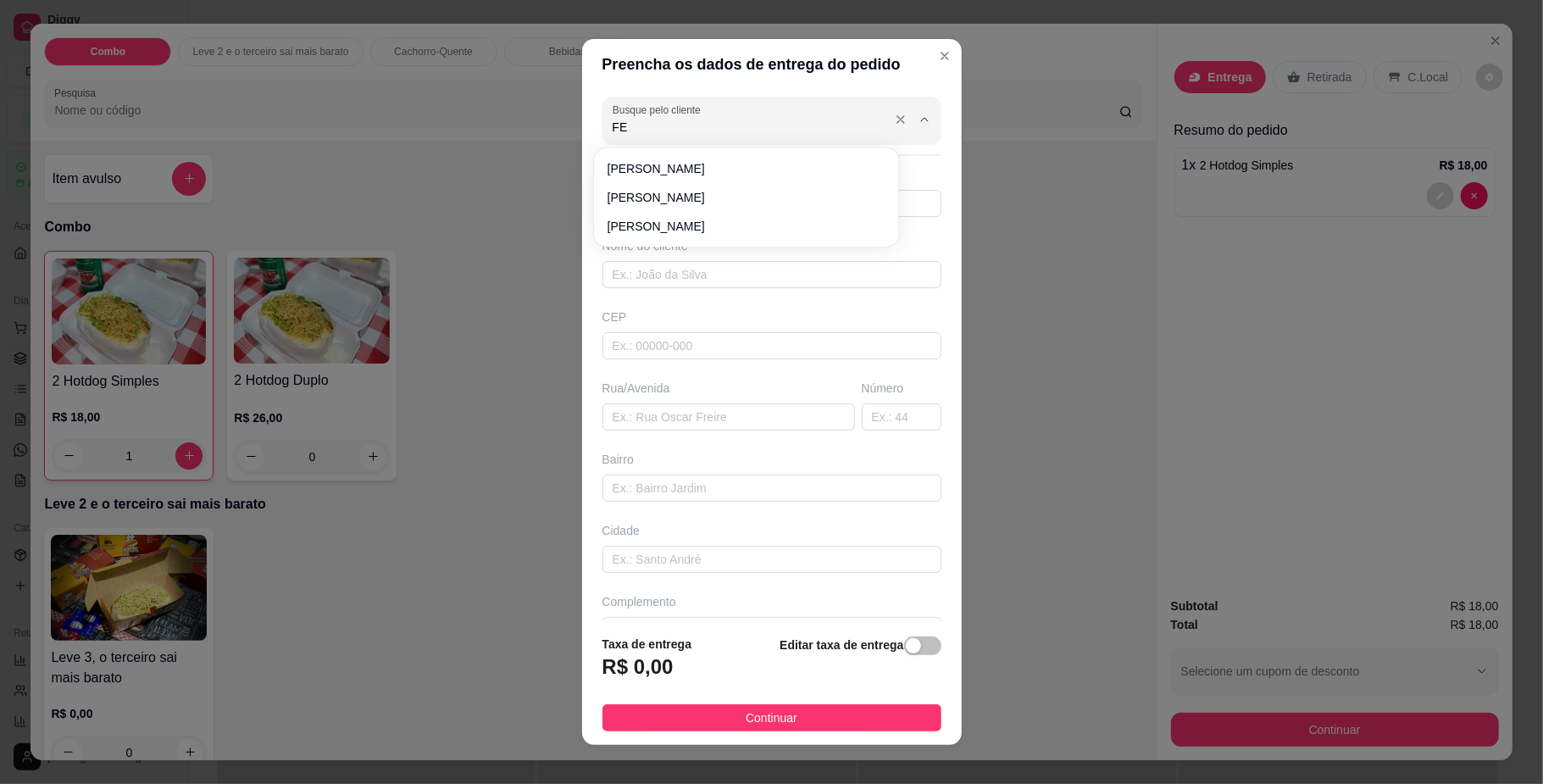
type input "F"
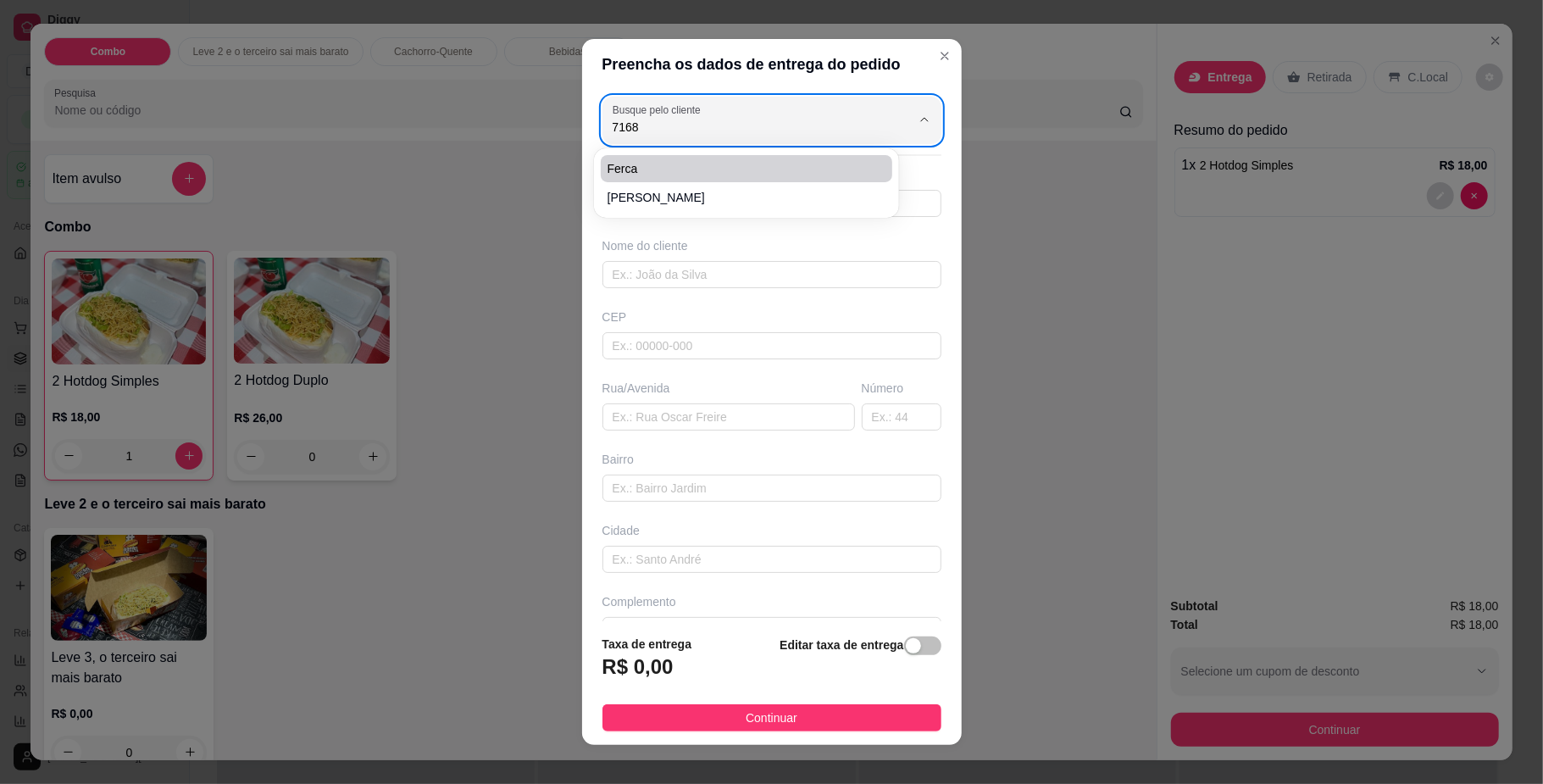
click at [686, 176] on span "Ferca" at bounding box center [738, 168] width 261 height 17
type input "Ferca"
type input "67991207168"
type input "Ferca"
type input "79083510"
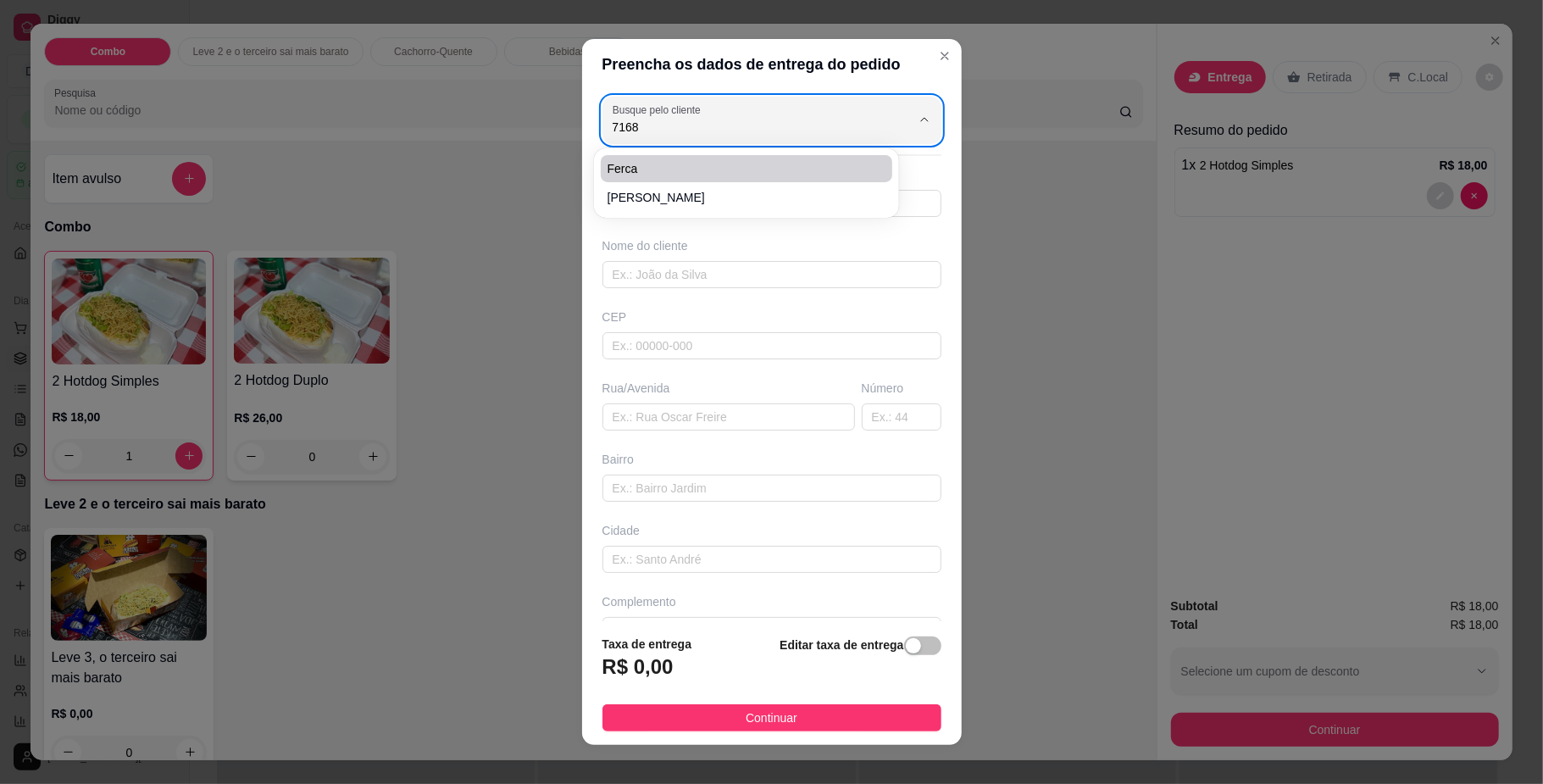
type input "[GEOGRAPHIC_DATA]"
type input "576"
type input "[GEOGRAPHIC_DATA]"
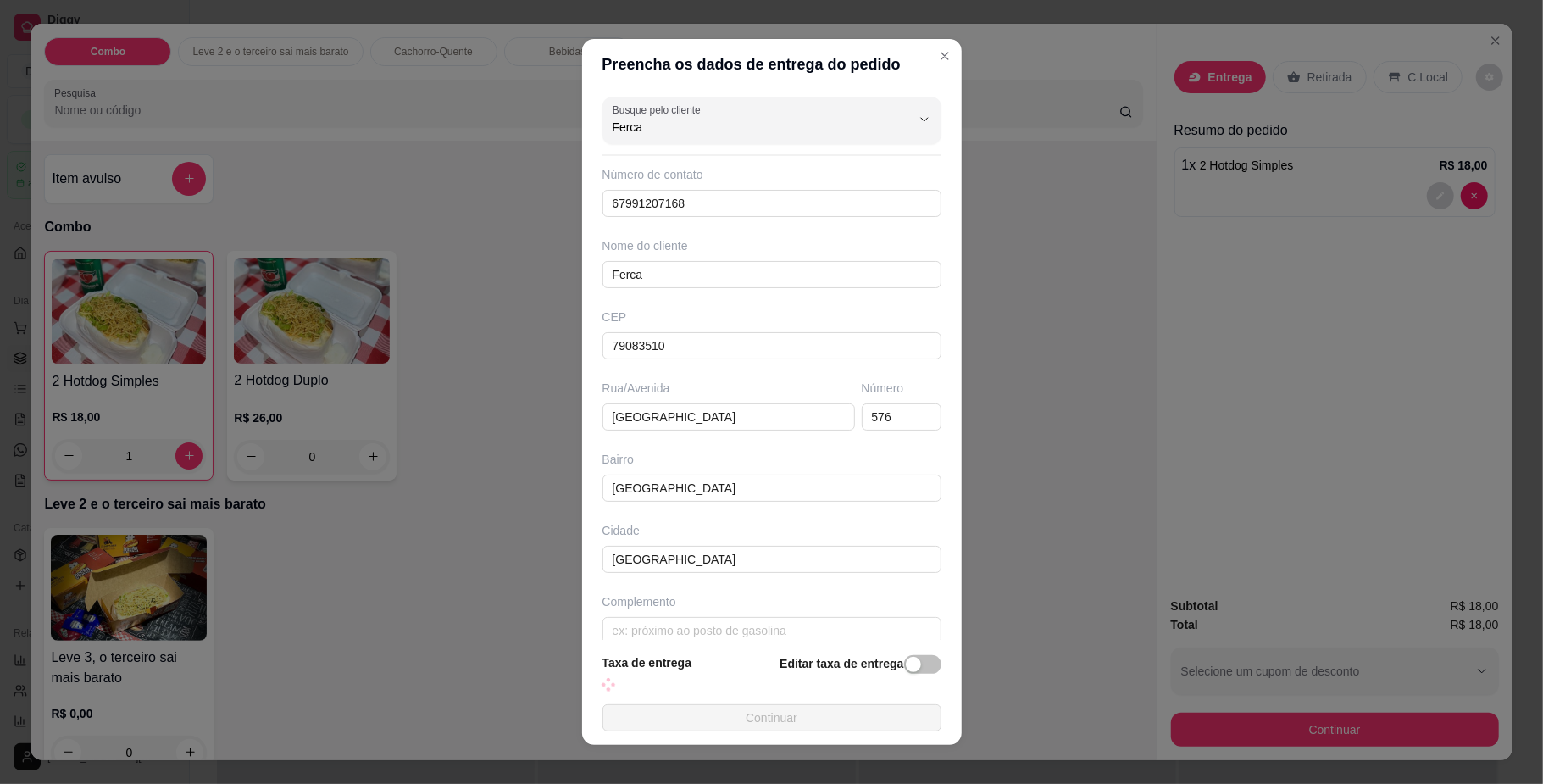
type input "Ferca"
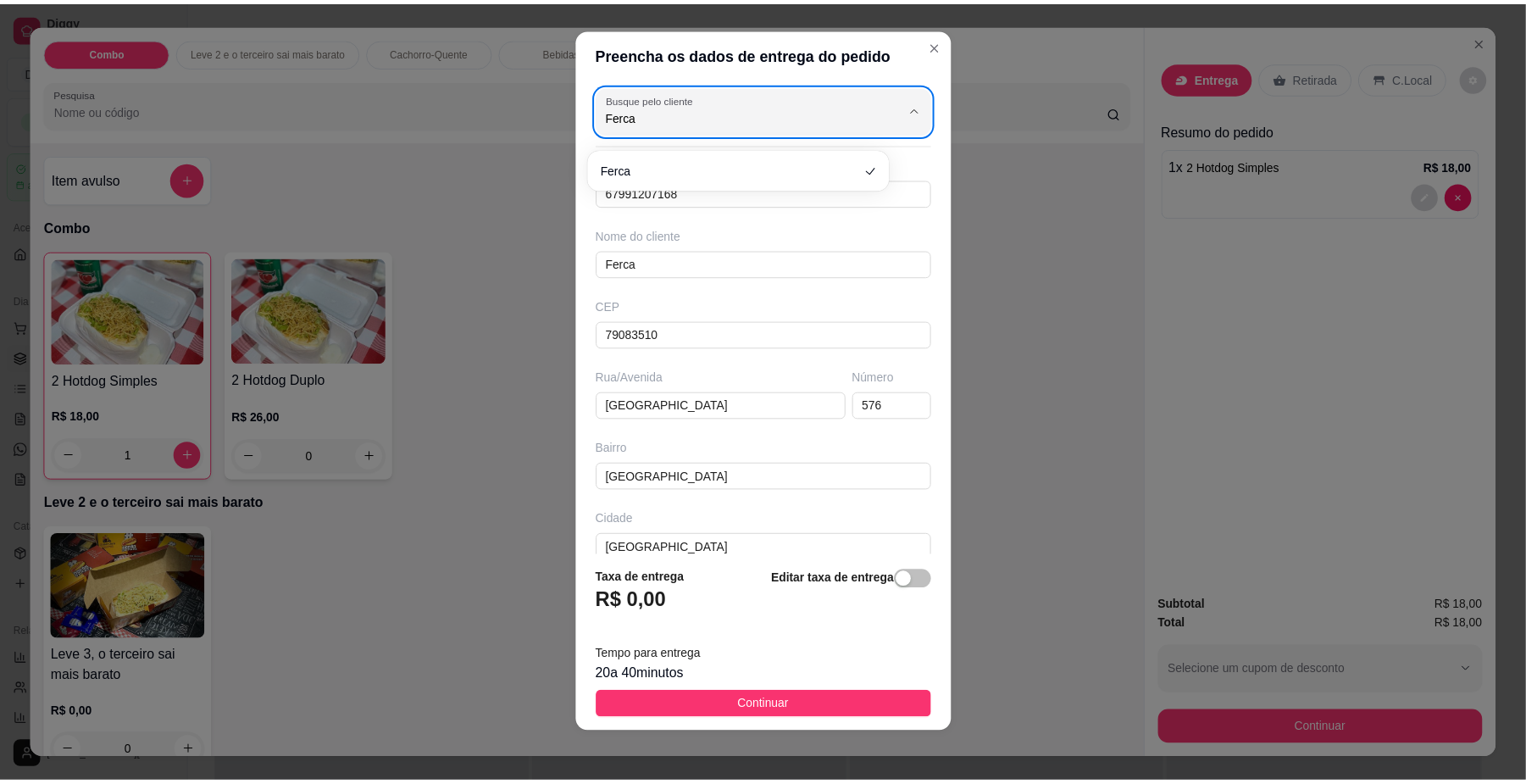
scroll to position [14, 0]
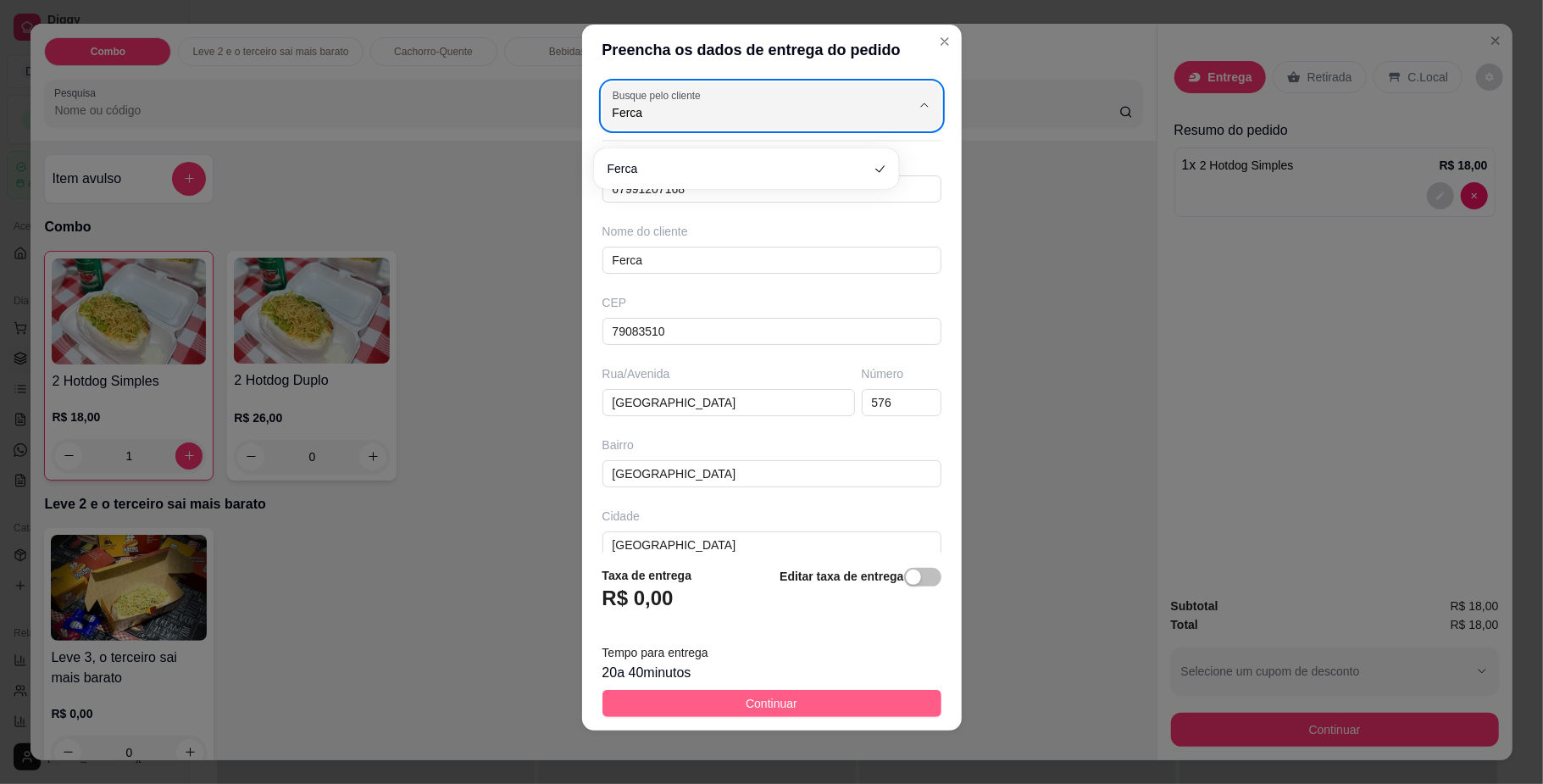
click at [681, 713] on button "Continuar" at bounding box center [771, 703] width 339 height 27
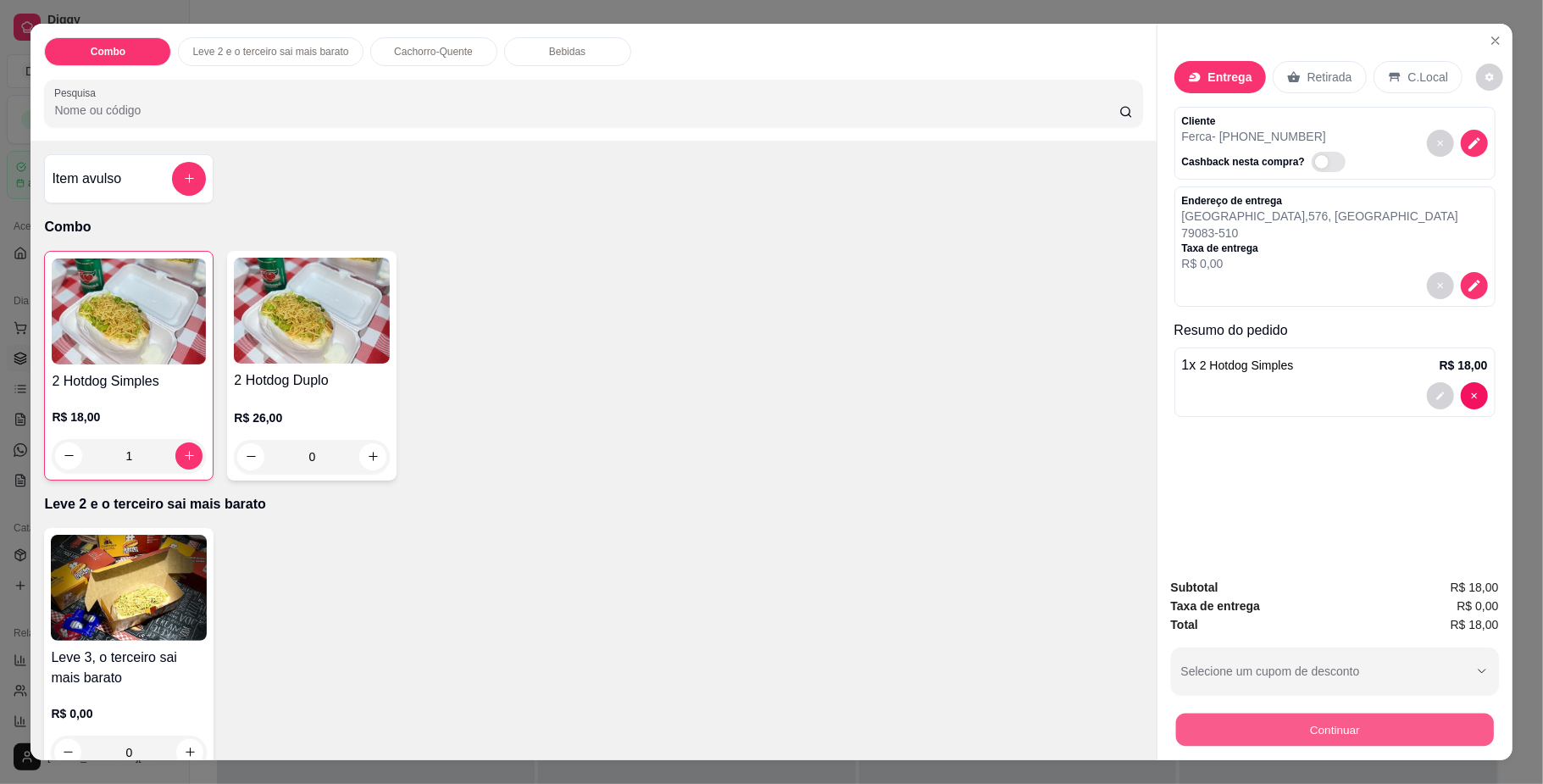
click at [1202, 735] on button "Continuar" at bounding box center [1334, 730] width 318 height 33
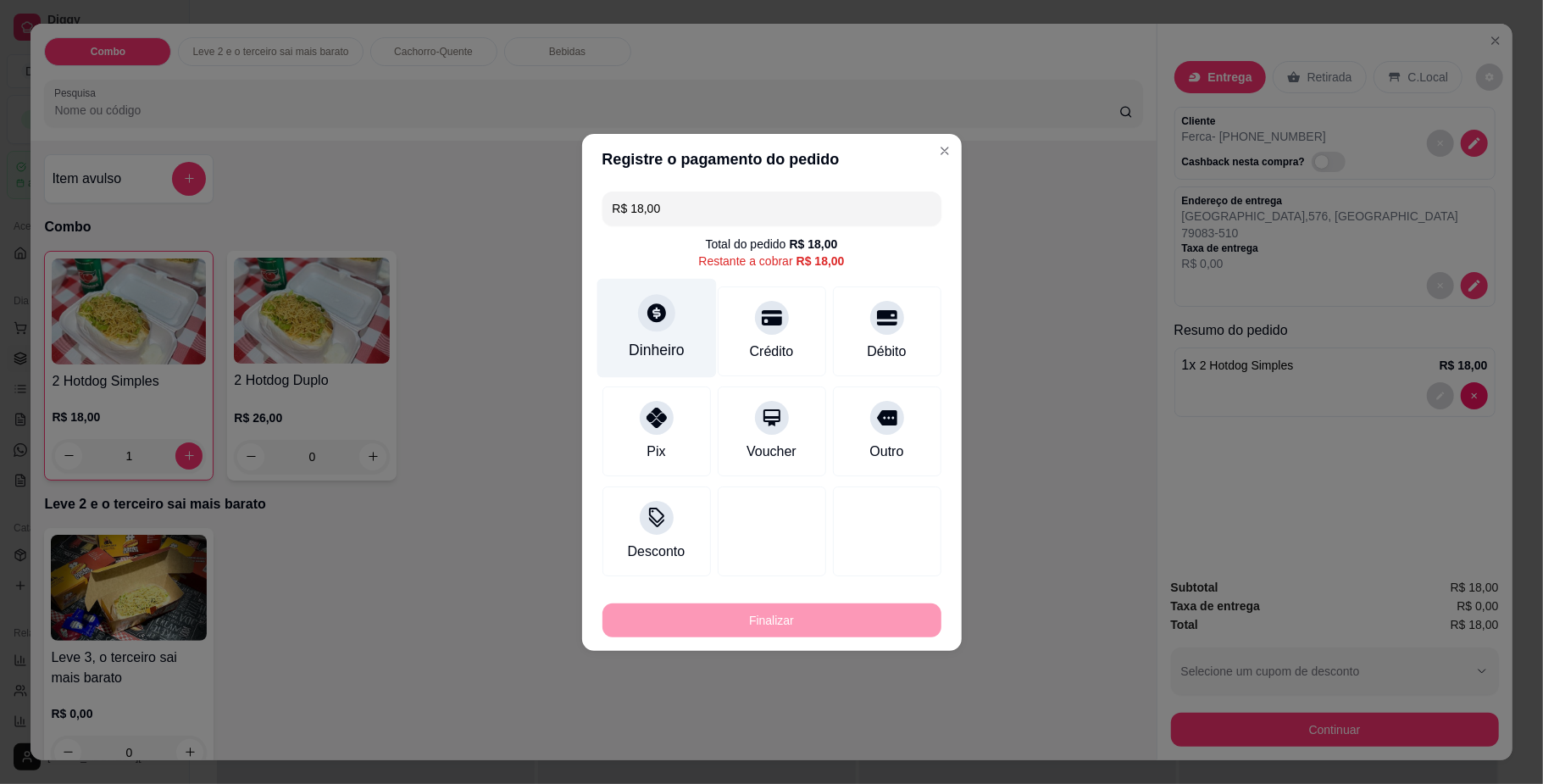
click at [664, 326] on div at bounding box center [656, 312] width 38 height 38
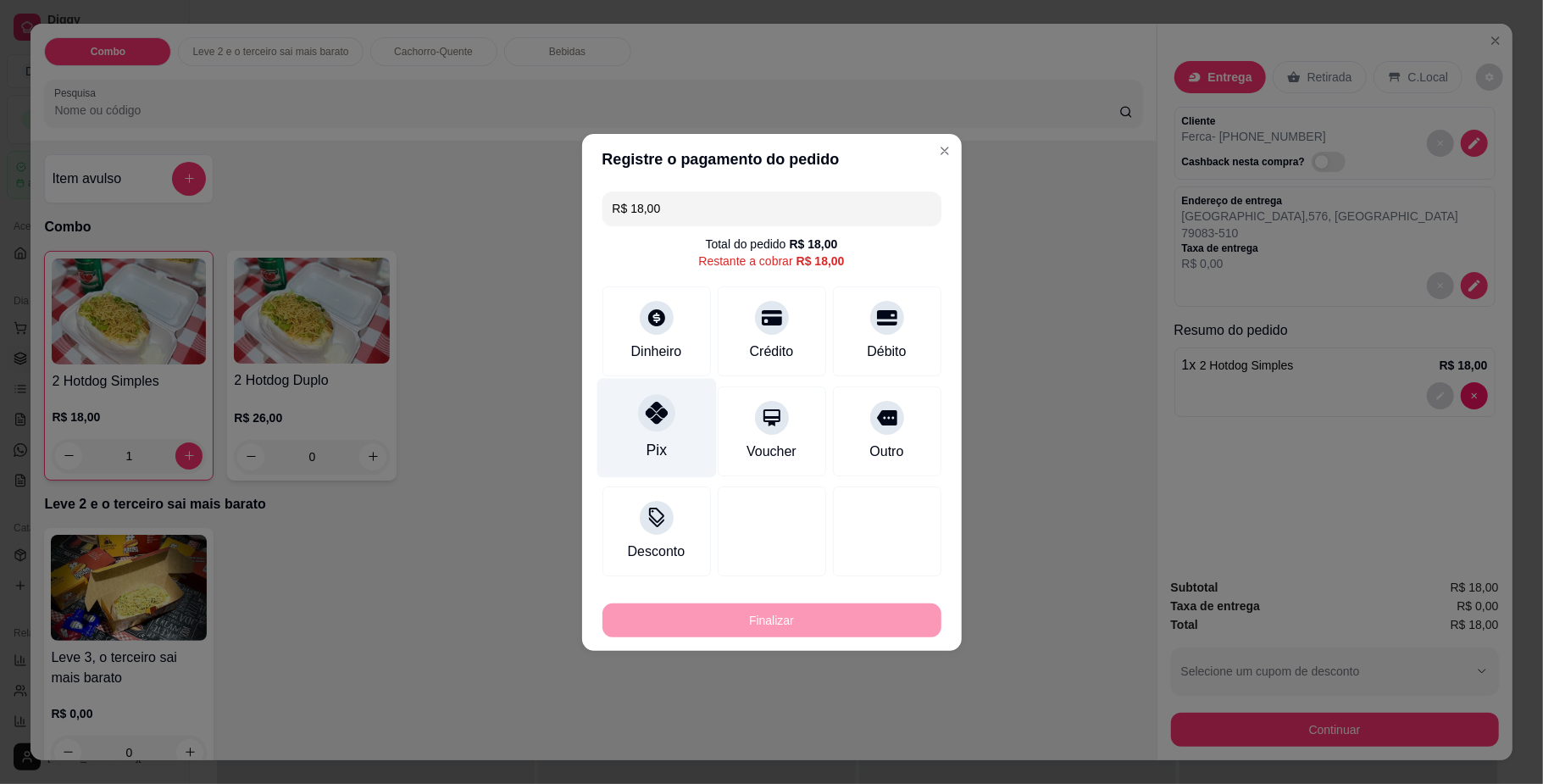
click at [649, 438] on div "Pix" at bounding box center [656, 427] width 120 height 99
type input "R$ 0,00"
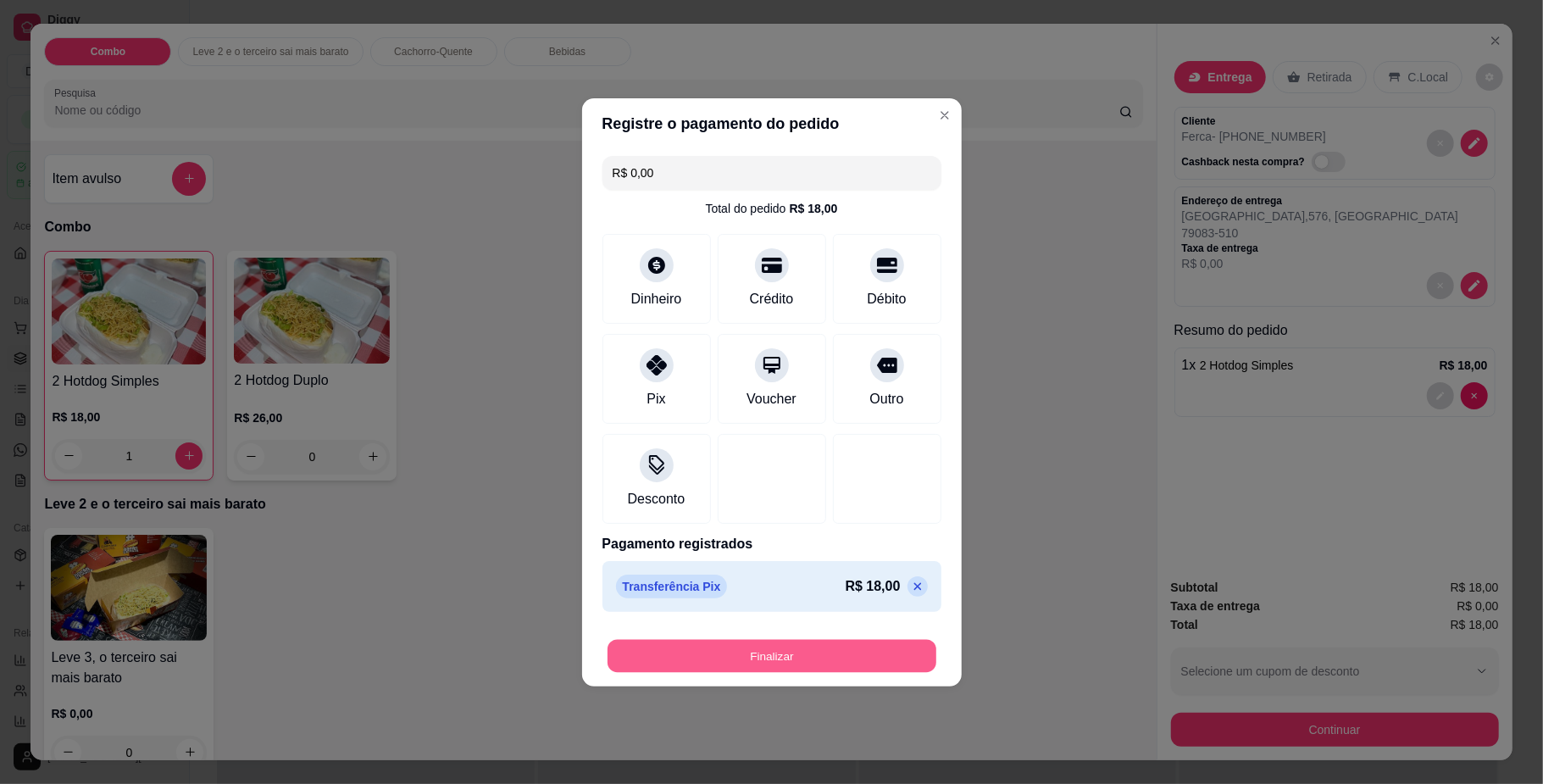
click at [727, 654] on button "Finalizar" at bounding box center [772, 655] width 329 height 33
type input "0"
type input "-R$ 18,00"
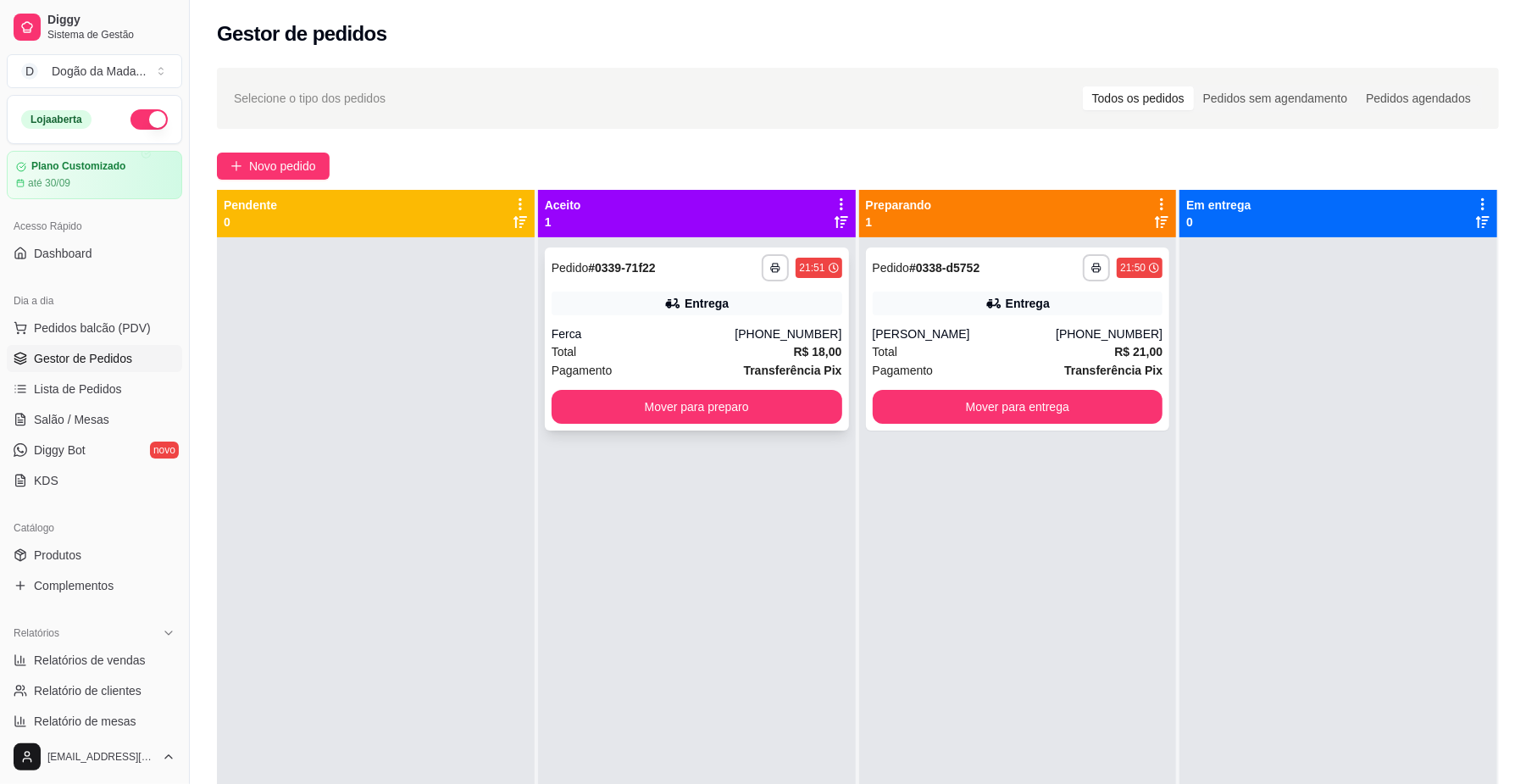
click at [671, 309] on icon at bounding box center [672, 303] width 17 height 17
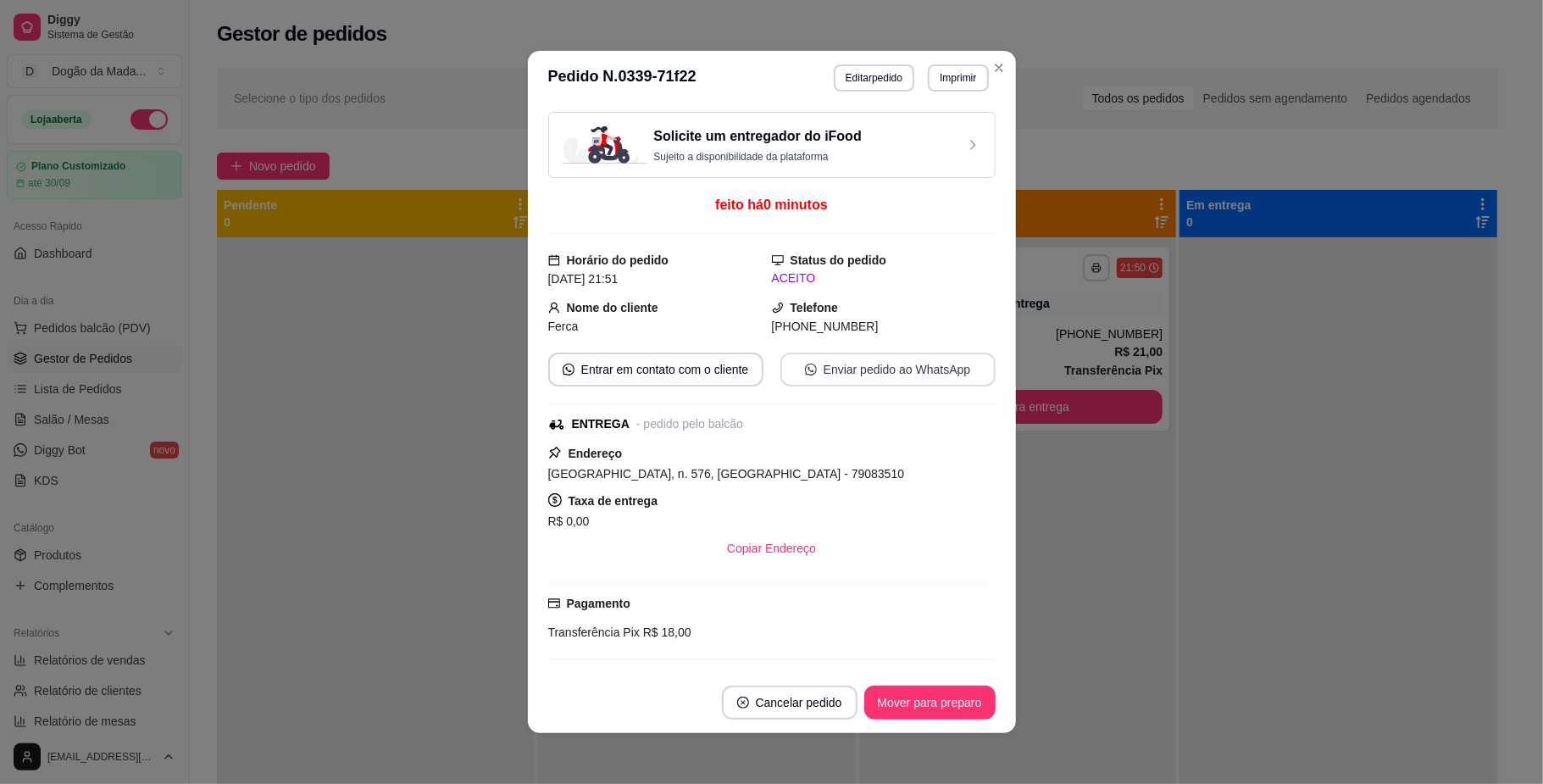
click at [880, 368] on button "Enviar pedido ao WhatsApp" at bounding box center [888, 369] width 215 height 34
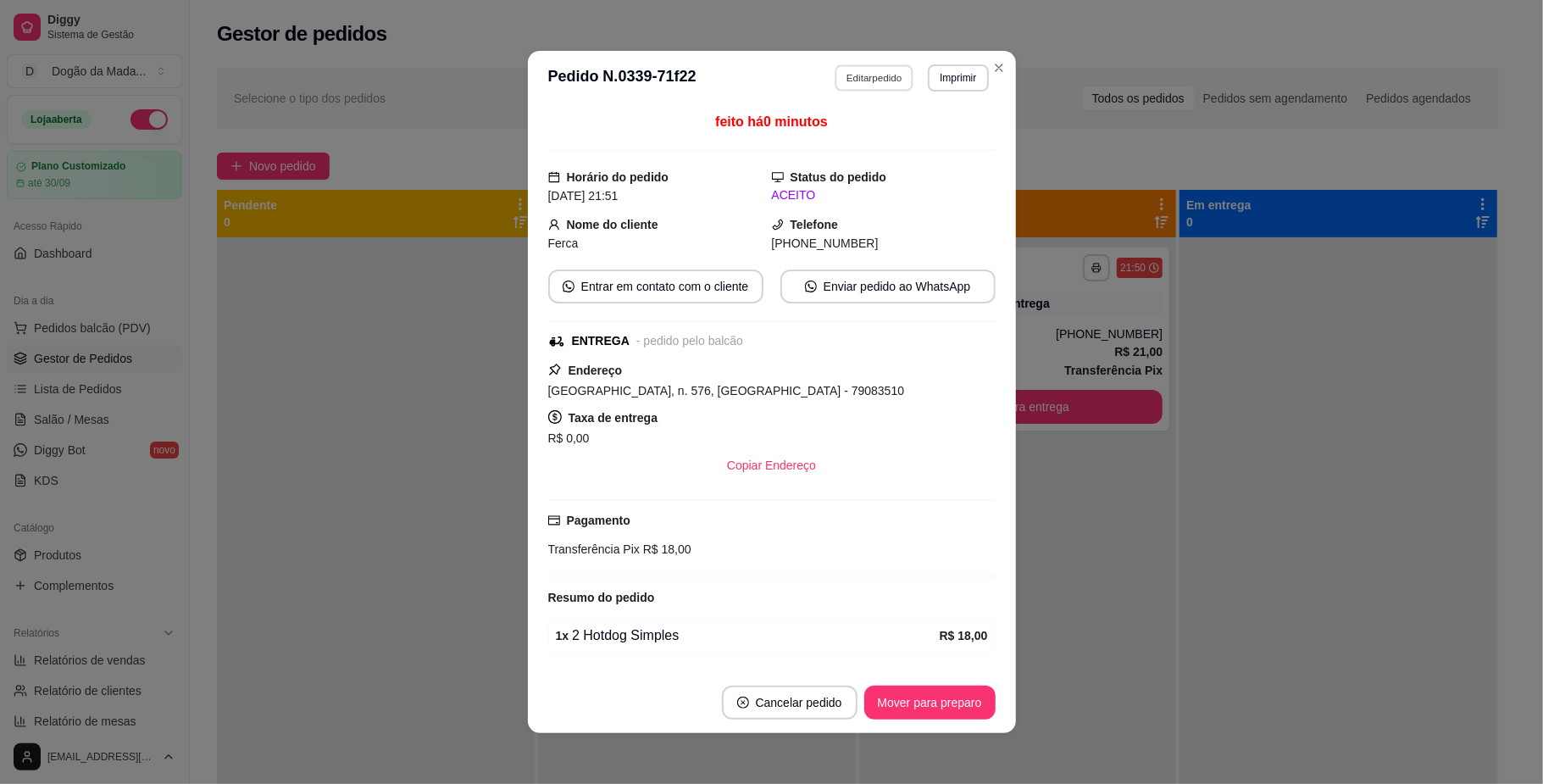
click at [878, 82] on button "Editar pedido" at bounding box center [874, 78] width 79 height 26
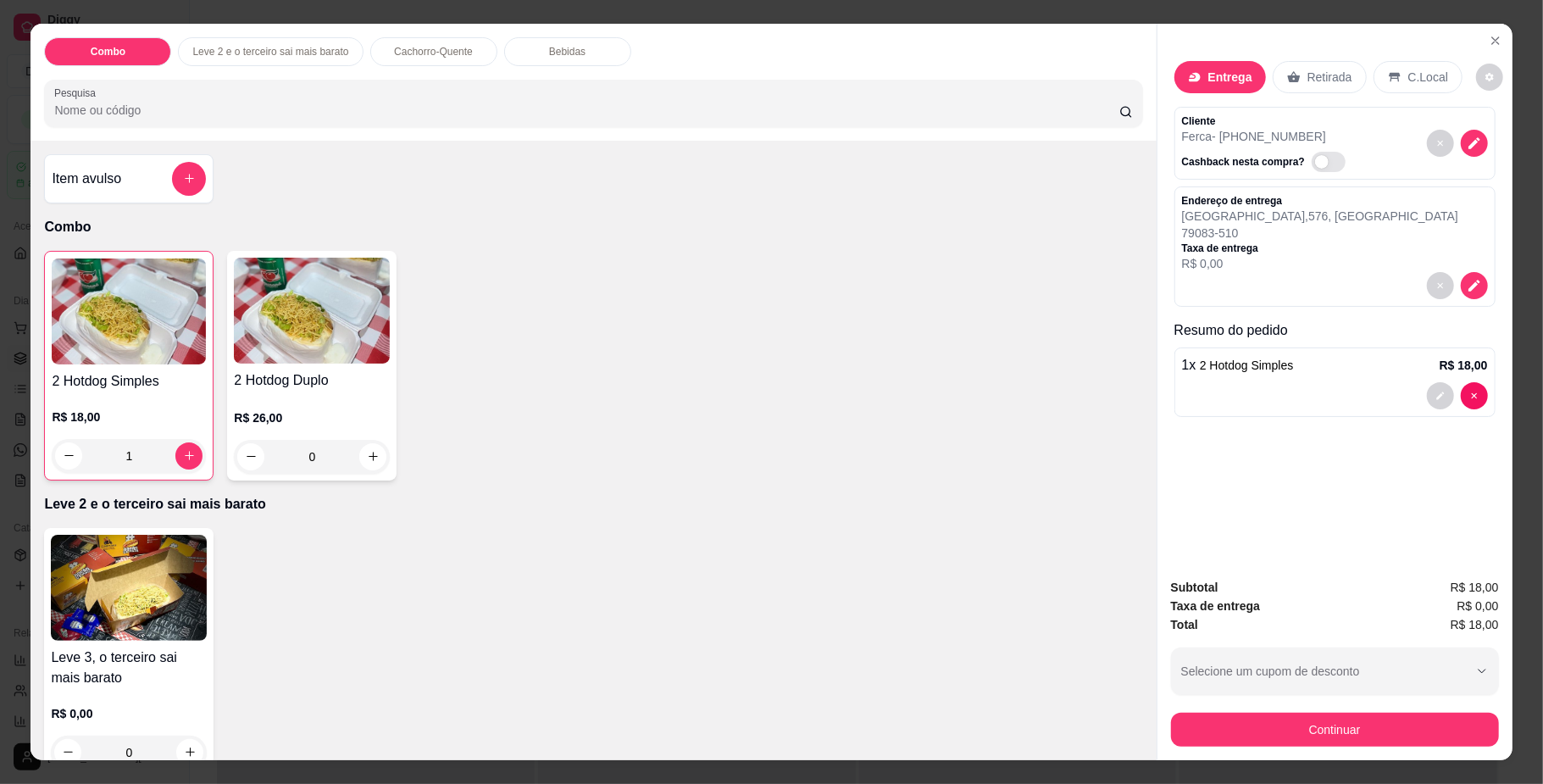
click at [367, 463] on div "0" at bounding box center [312, 456] width 156 height 34
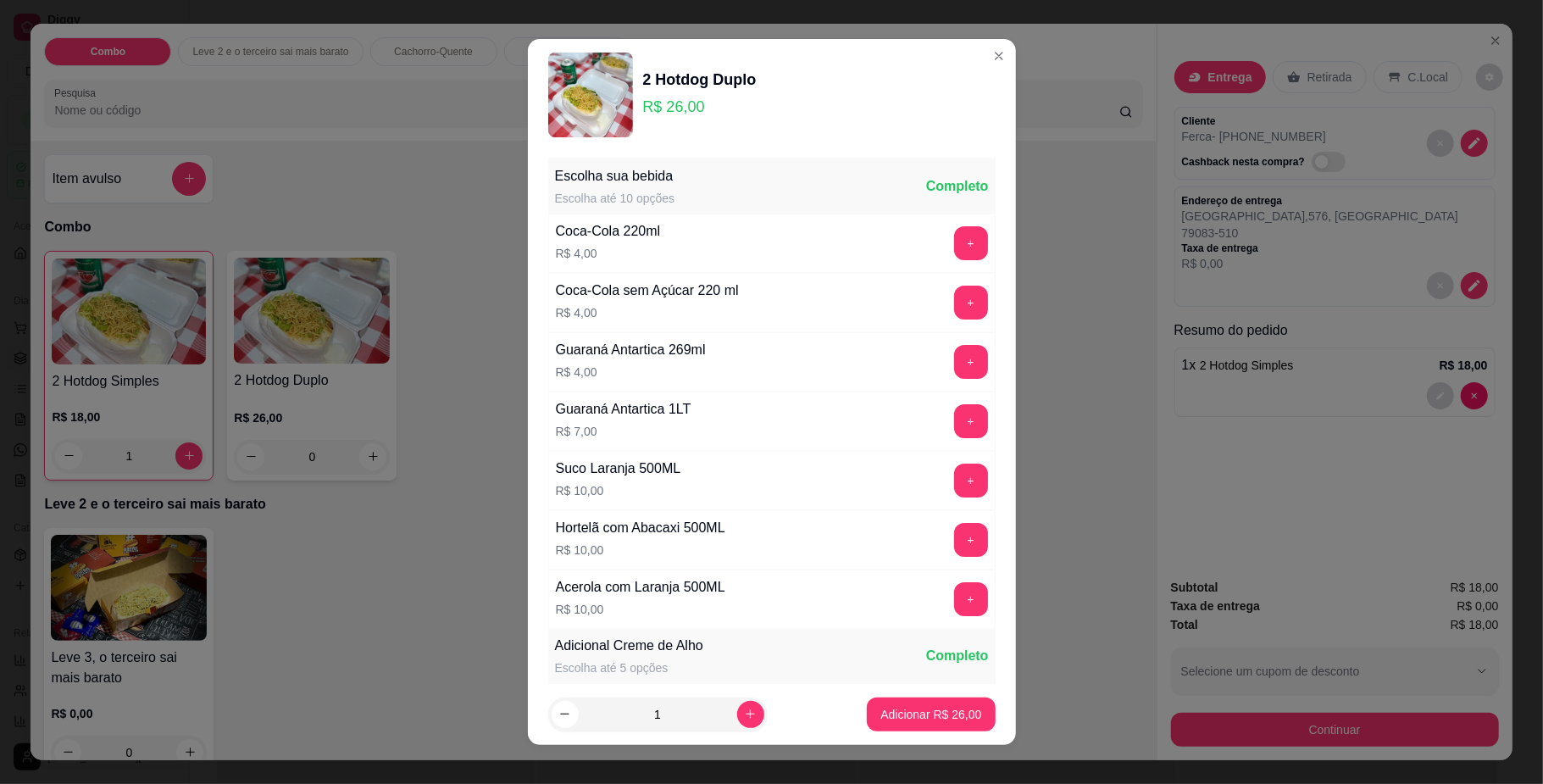
click at [903, 724] on button "Adicionar R$ 26,00" at bounding box center [930, 714] width 128 height 34
type input "1"
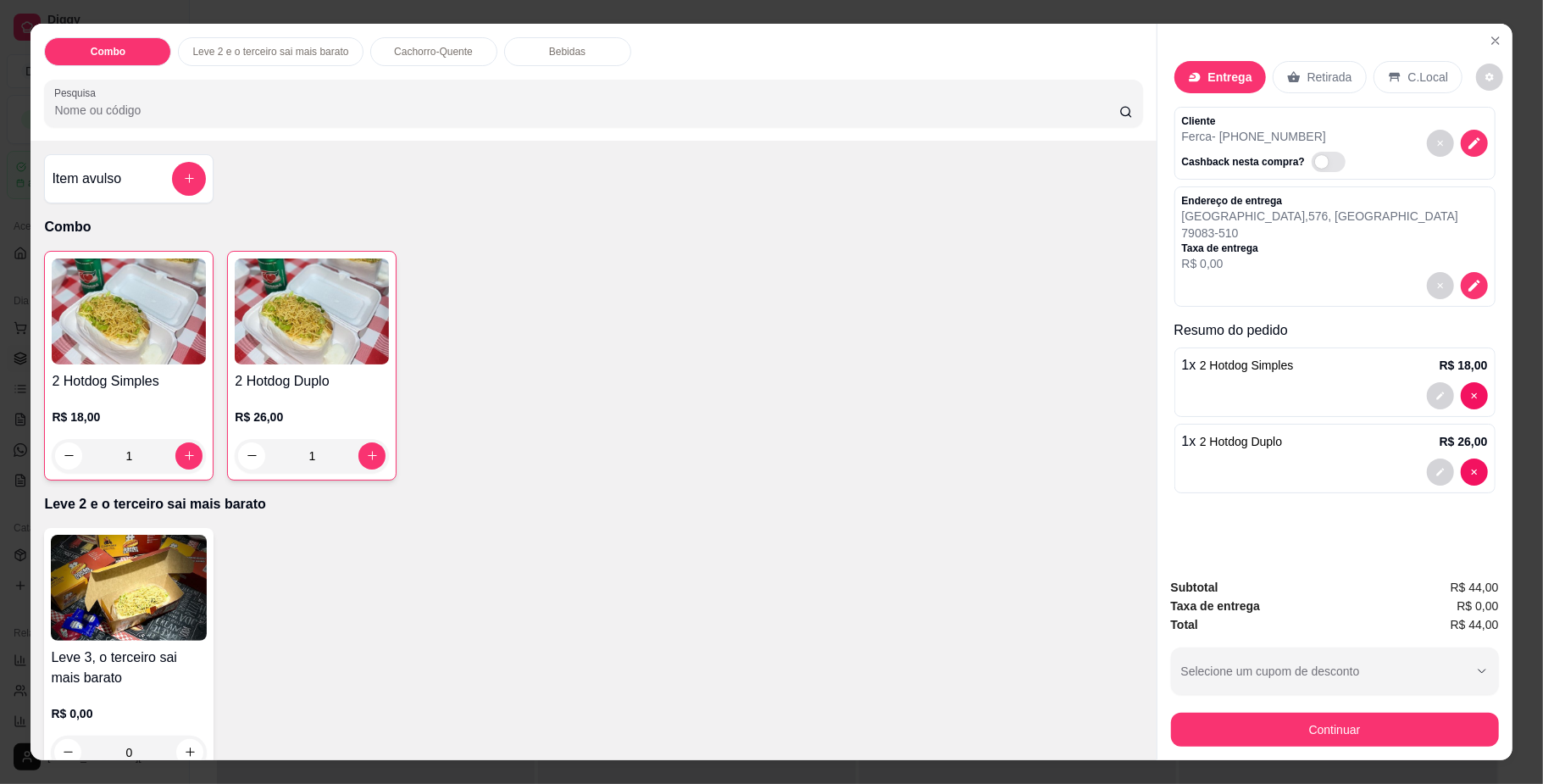
click at [66, 458] on div "1" at bounding box center [129, 455] width 154 height 34
click at [1431, 403] on button "decrease-product-quantity" at bounding box center [1440, 396] width 27 height 27
type input "0"
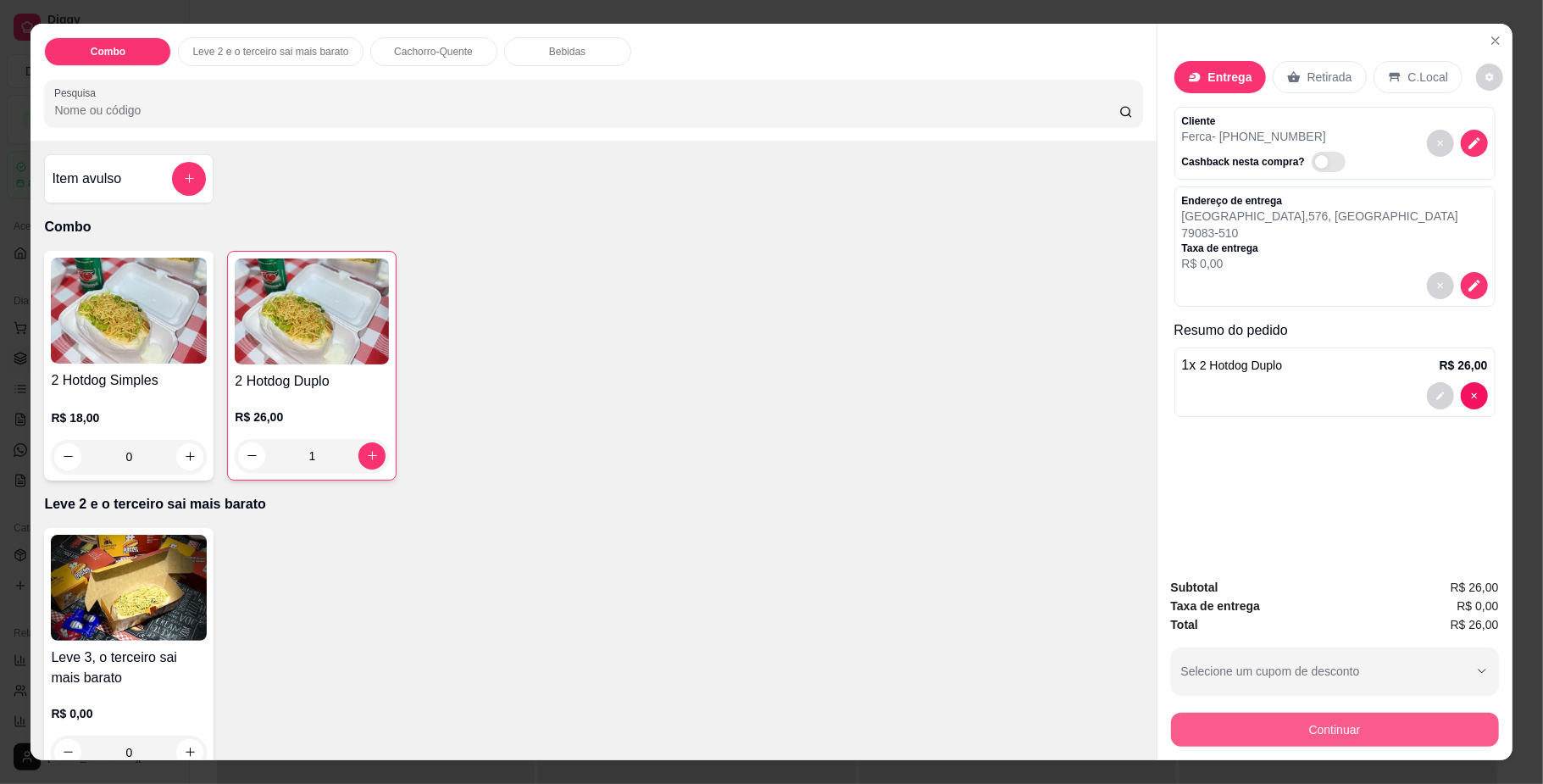
click at [1333, 732] on button "Continuar" at bounding box center [1335, 729] width 328 height 34
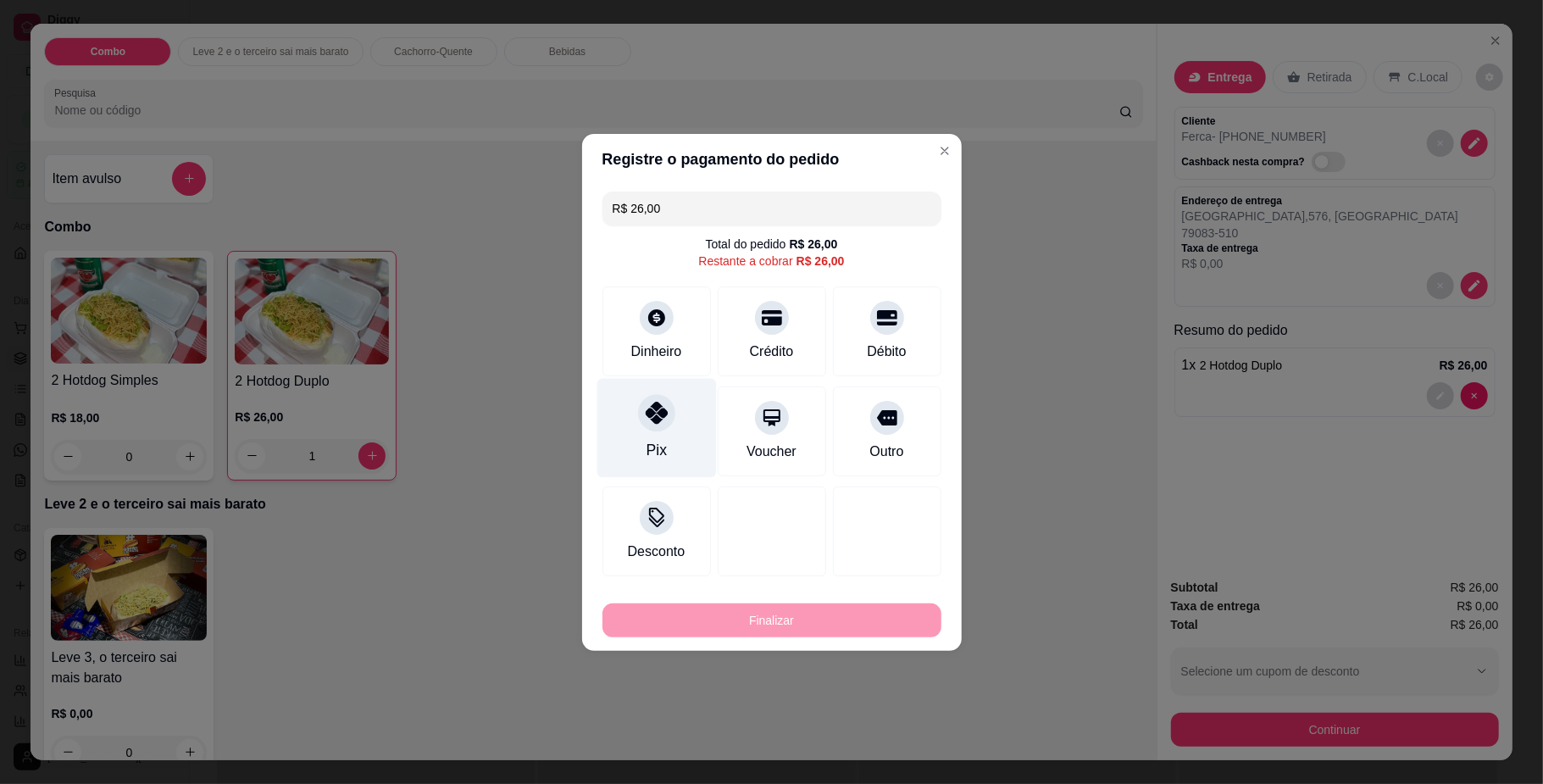
click at [646, 430] on div at bounding box center [656, 412] width 38 height 38
type input "R$ 0,00"
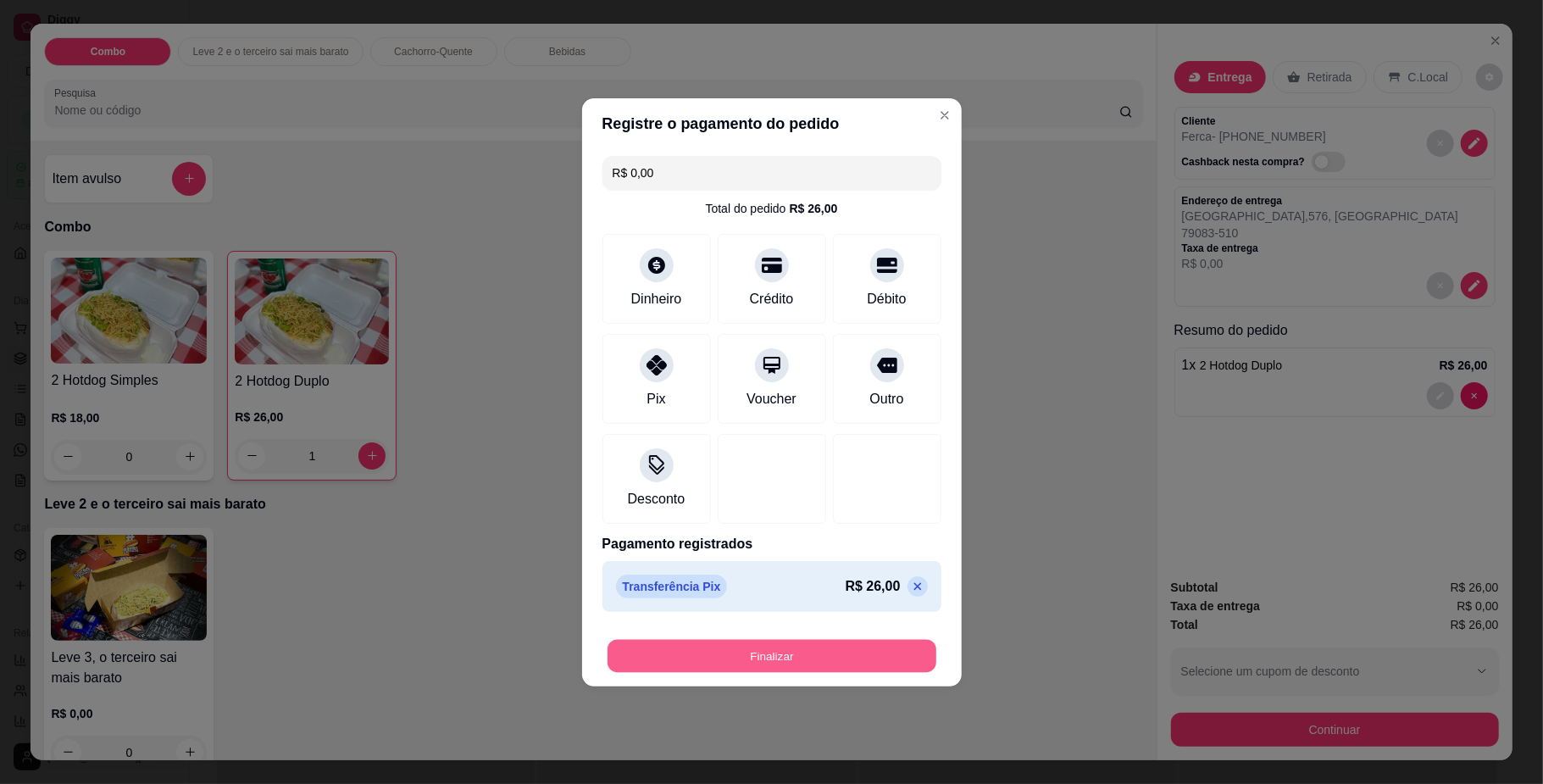
click at [818, 651] on button "Finalizar" at bounding box center [772, 655] width 329 height 33
type input "0"
type input "-R$ 26,00"
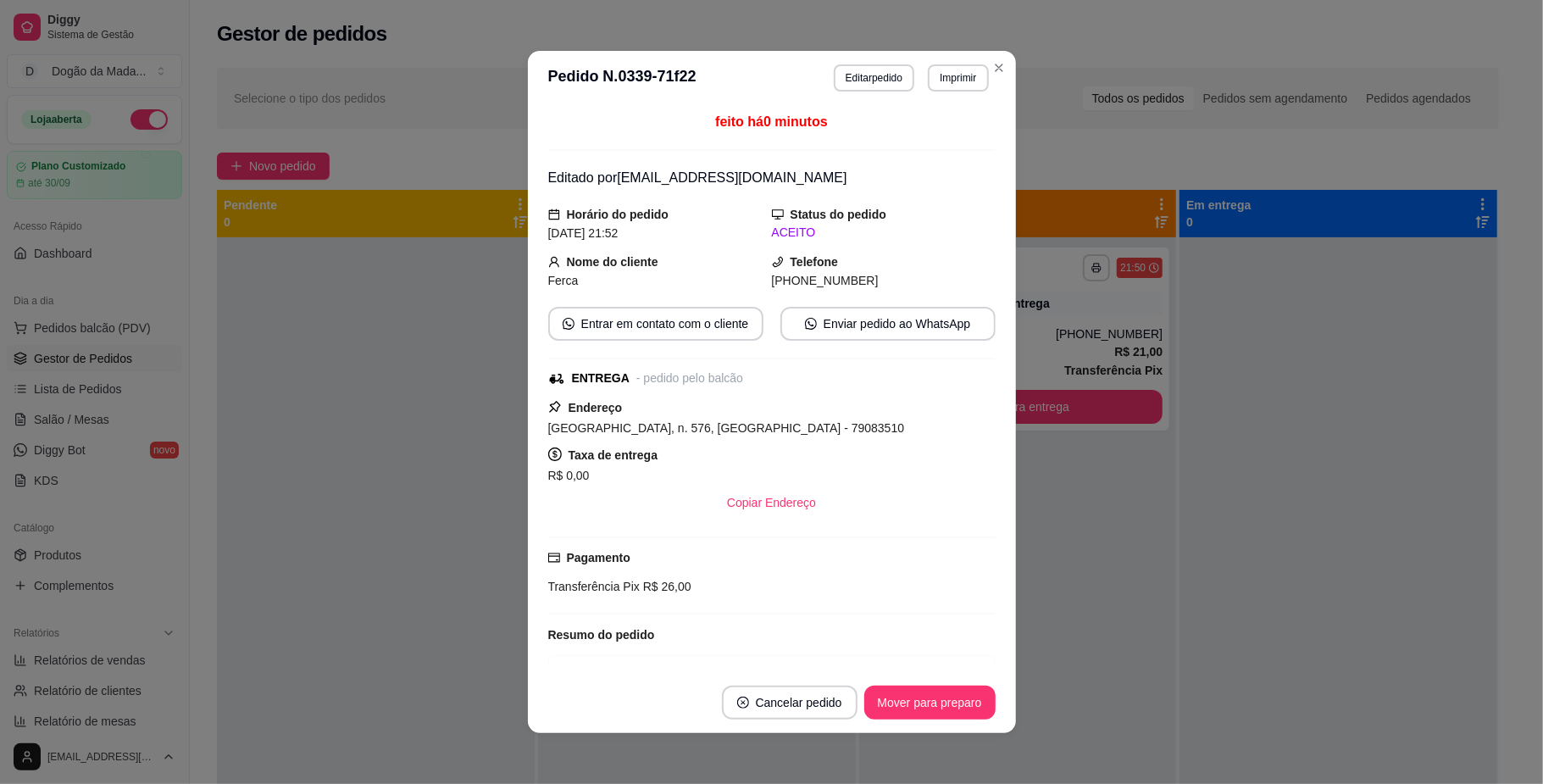
click at [875, 342] on div "feito há 0 minutos Editado por [EMAIL_ADDRESS][DOMAIN_NAME] Horário do pedido […" at bounding box center [771, 388] width 447 height 553
click at [869, 327] on button "Enviar pedido ao WhatsApp" at bounding box center [888, 323] width 215 height 34
